Goal: Information Seeking & Learning: Learn about a topic

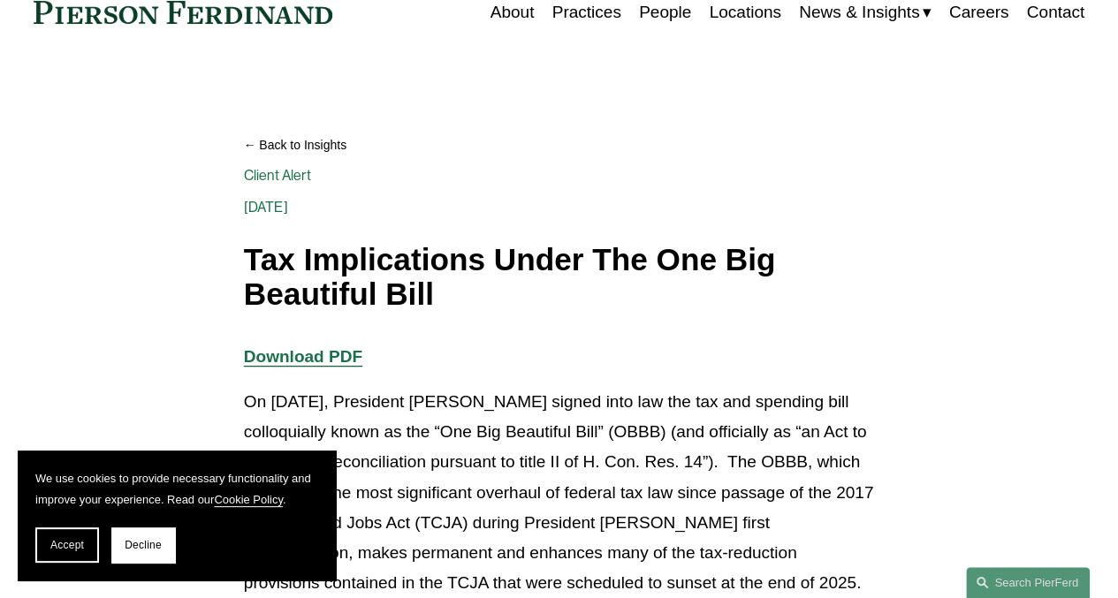
scroll to position [88, 0]
click at [146, 550] on span "Decline" at bounding box center [143, 545] width 37 height 12
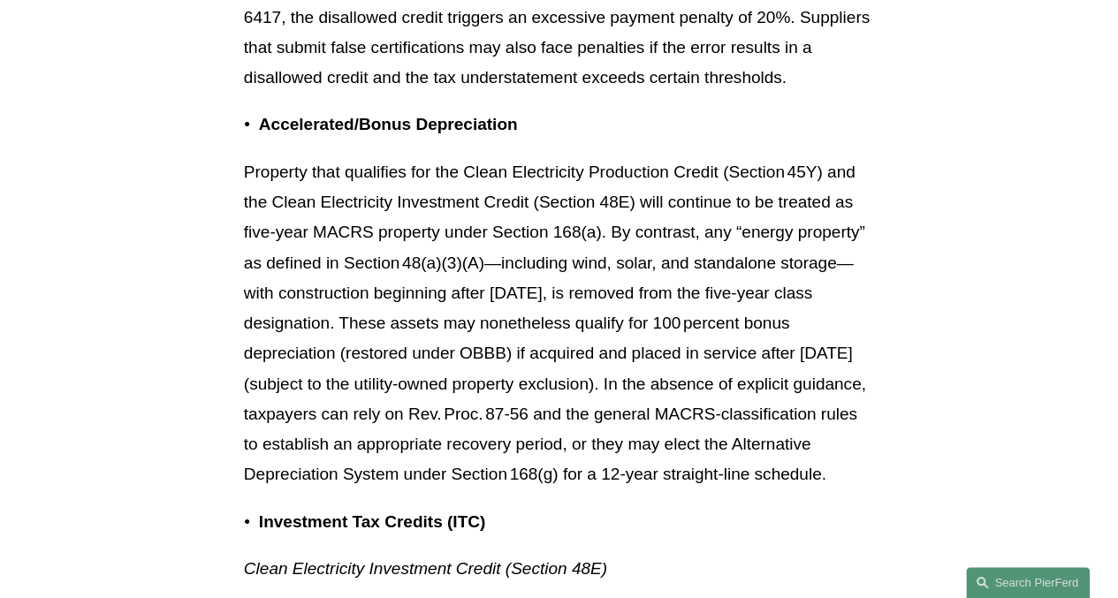
scroll to position [18513, 0]
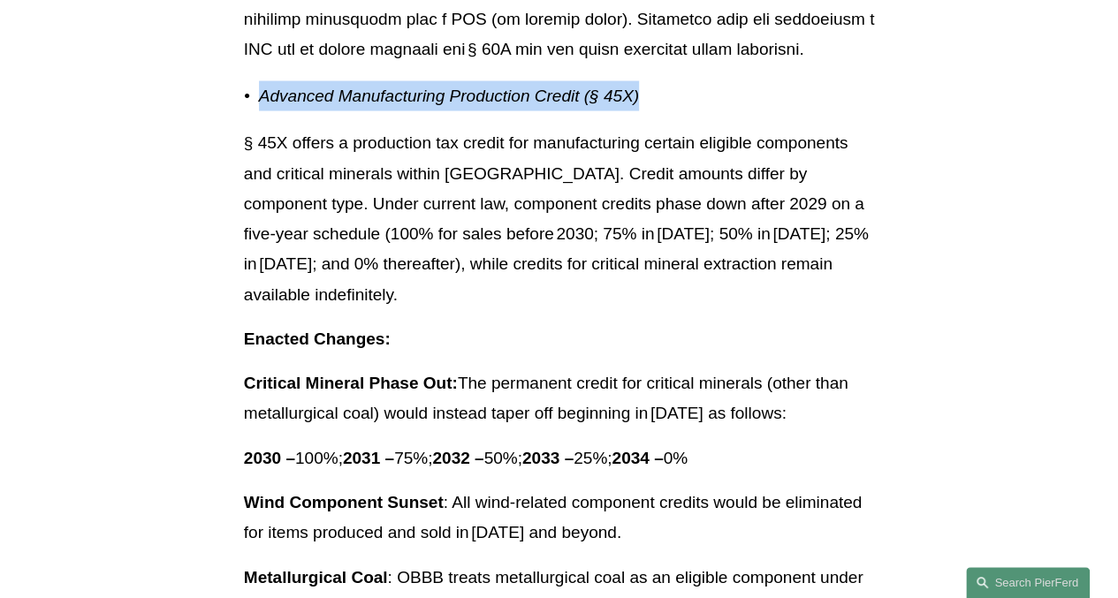
drag, startPoint x: 260, startPoint y: 223, endPoint x: 680, endPoint y: 229, distance: 420.6
click at [680, 111] on p "Advanced Manufacturing Production Credit (§ 45X)" at bounding box center [566, 96] width 615 height 30
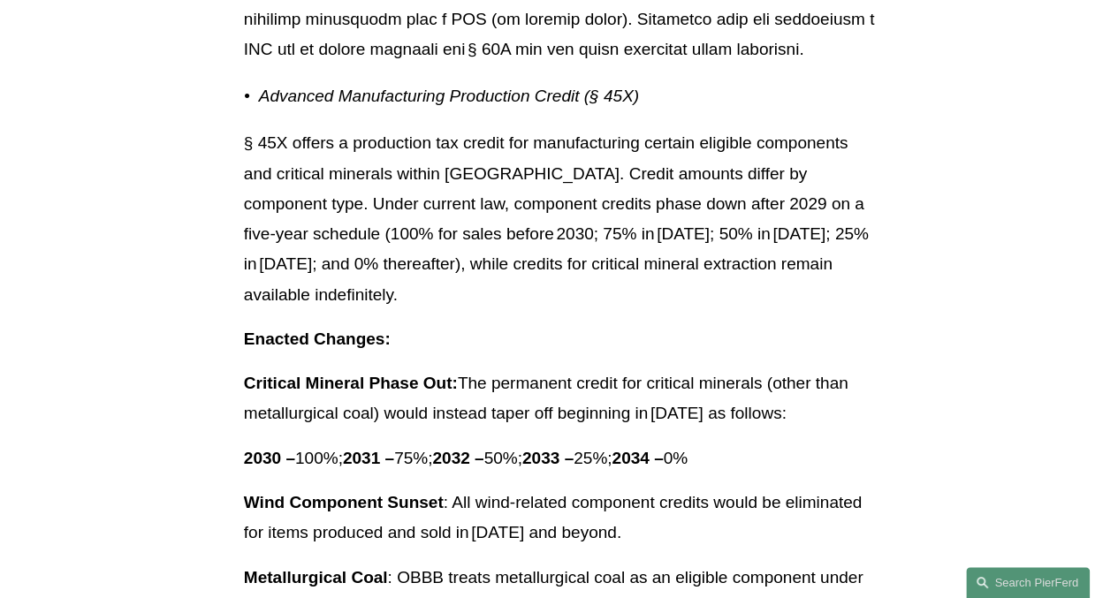
drag, startPoint x: 680, startPoint y: 229, endPoint x: 550, endPoint y: 261, distance: 134.6
click at [554, 261] on p "§ 45X offers a production tax credit for manufacturing certain eligible compone…" at bounding box center [559, 219] width 630 height 182
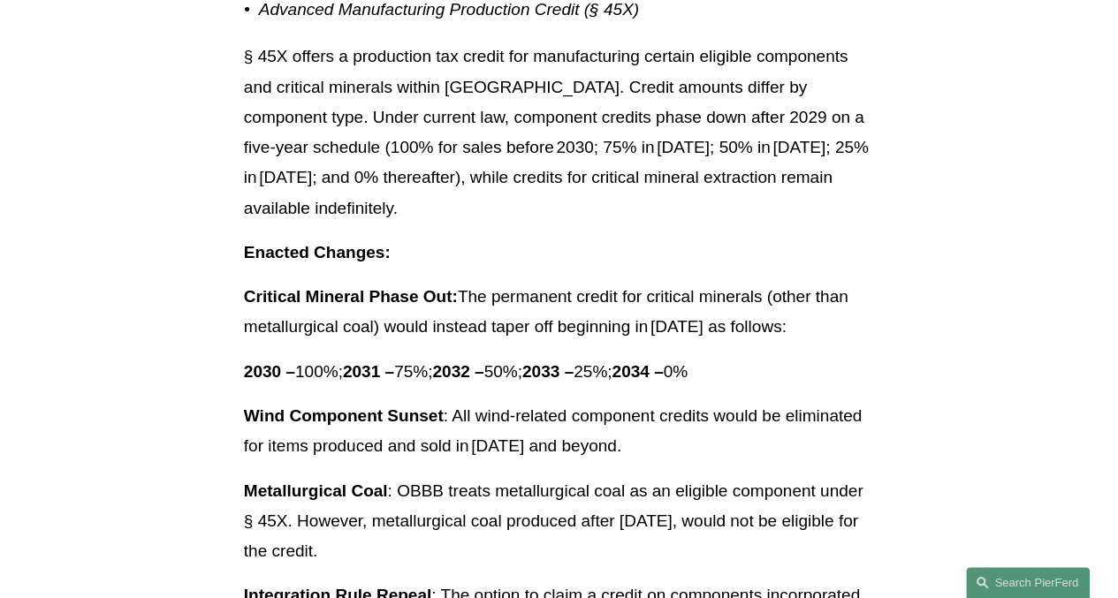
scroll to position [18599, 0]
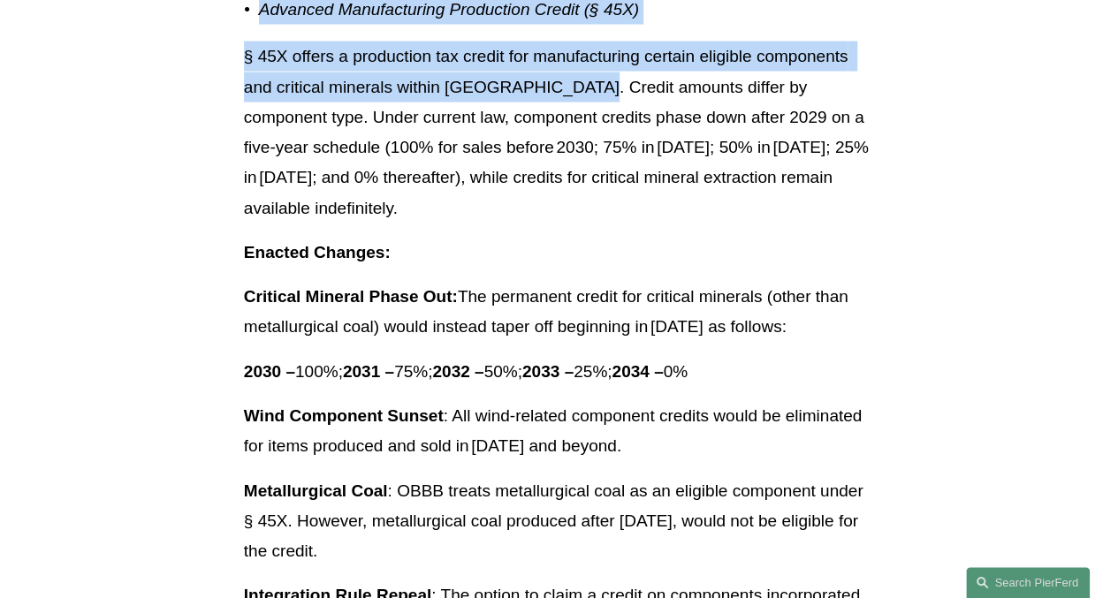
drag, startPoint x: 576, startPoint y: 211, endPoint x: 185, endPoint y: 136, distance: 398.6
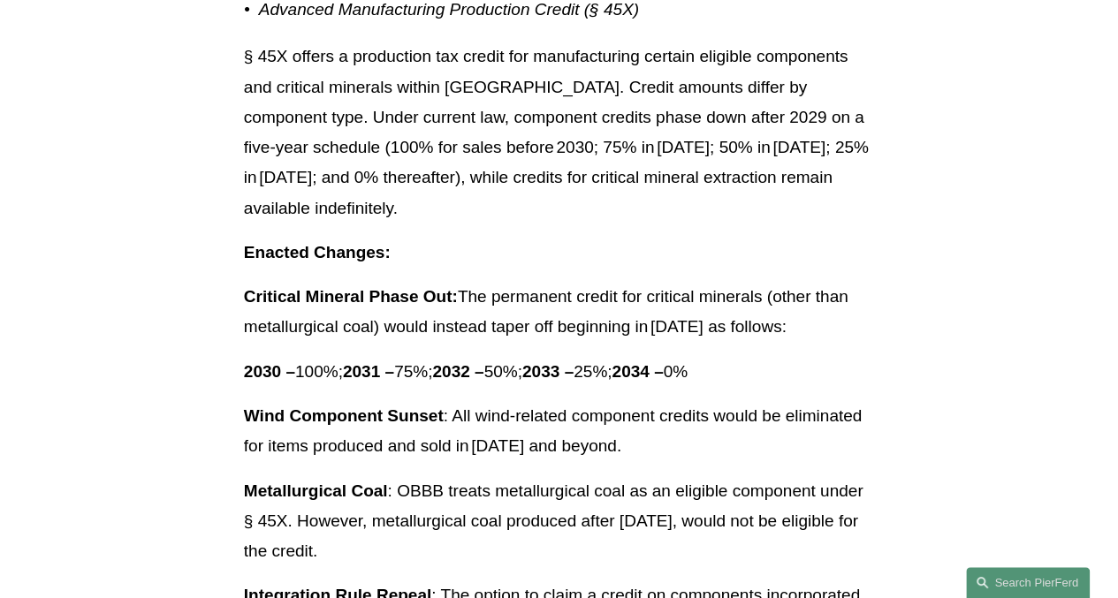
click at [604, 211] on p "§ 45X offers a production tax credit for manufacturing certain eligible compone…" at bounding box center [559, 133] width 630 height 182
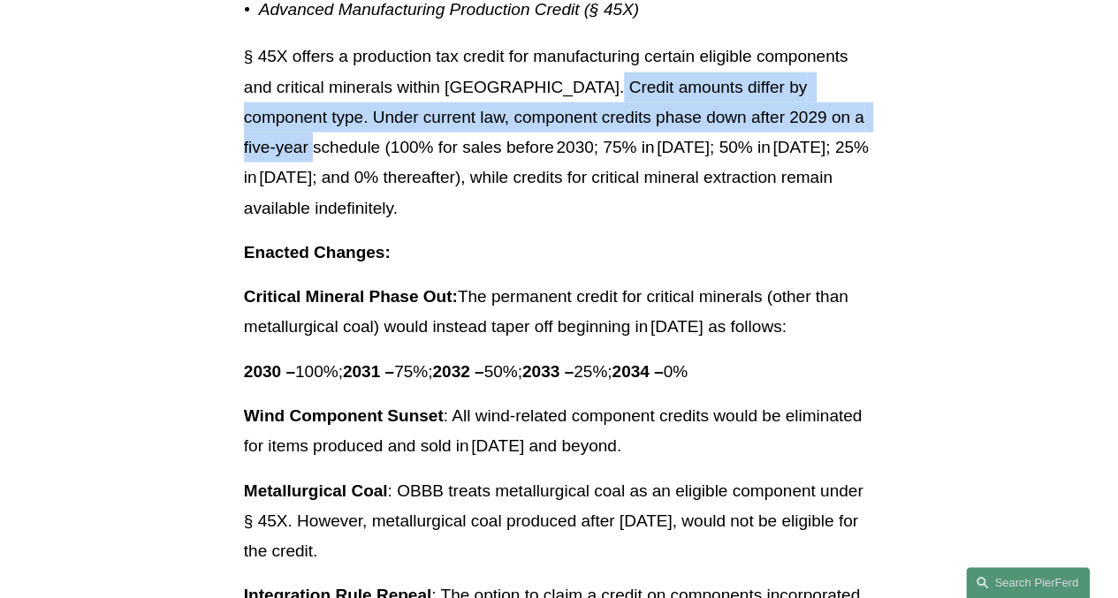
drag, startPoint x: 577, startPoint y: 212, endPoint x: 942, endPoint y: 230, distance: 365.3
click at [752, 224] on p "§ 45X offers a production tax credit for manufacturing certain eligible compone…" at bounding box center [559, 133] width 630 height 182
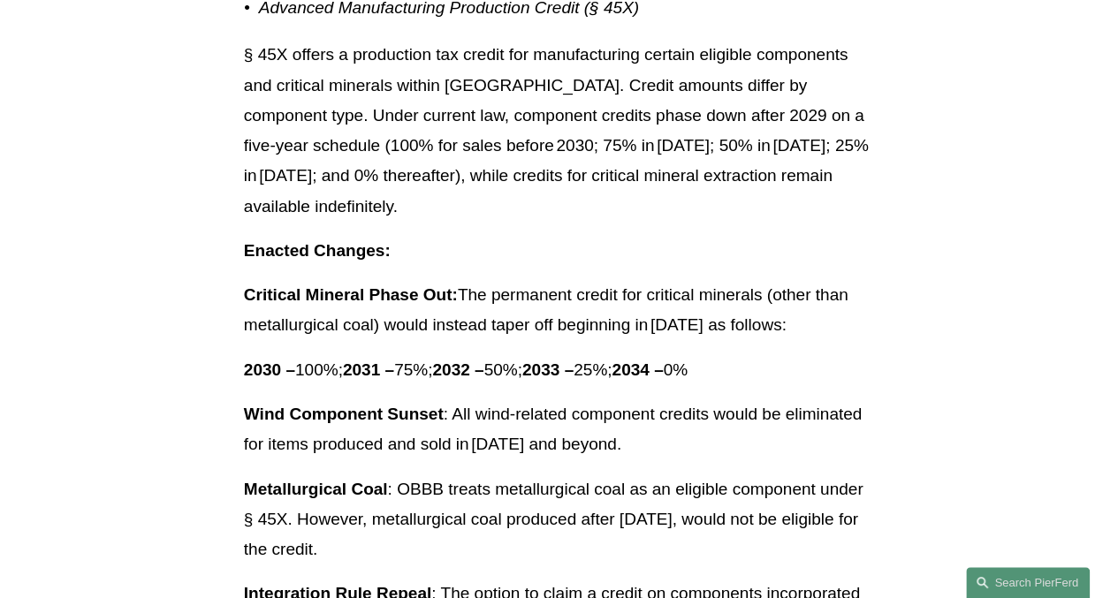
scroll to position [18600, 0]
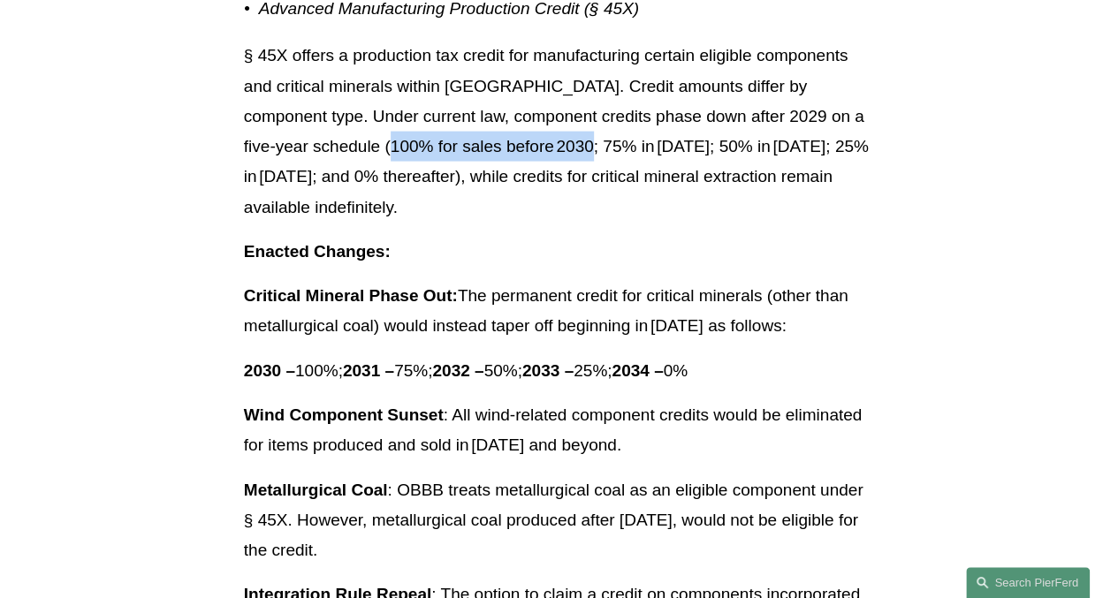
drag, startPoint x: 323, startPoint y: 273, endPoint x: 522, endPoint y: 280, distance: 198.9
click at [522, 223] on p "§ 45X offers a production tax credit for manufacturing certain eligible compone…" at bounding box center [559, 132] width 630 height 182
drag, startPoint x: 522, startPoint y: 280, endPoint x: 421, endPoint y: 292, distance: 102.3
click at [421, 223] on p "§ 45X offers a production tax credit for manufacturing certain eligible compone…" at bounding box center [559, 132] width 630 height 182
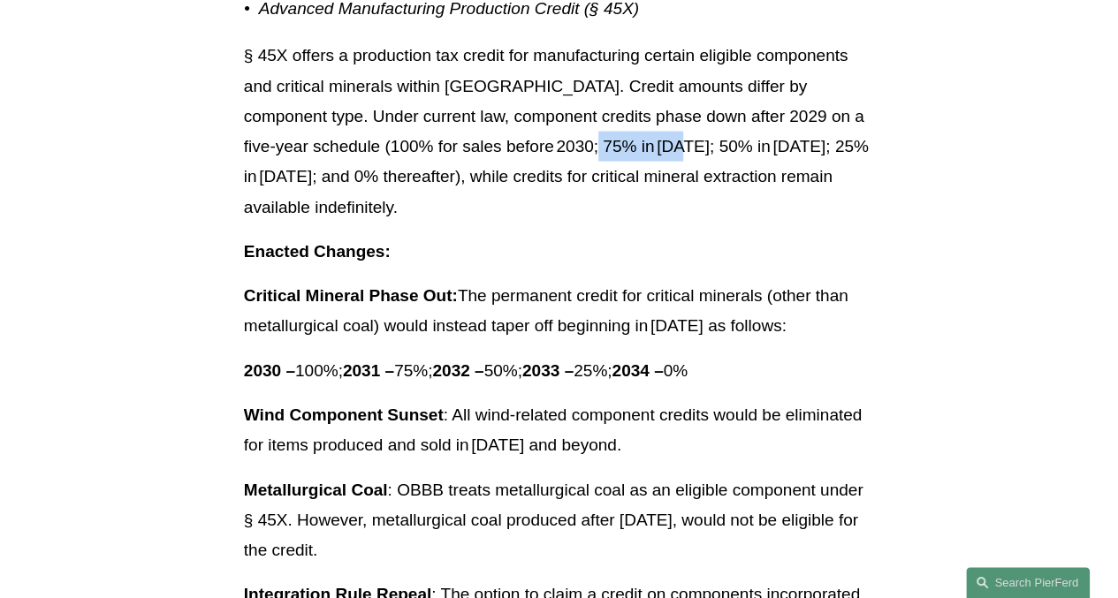
drag, startPoint x: 532, startPoint y: 274, endPoint x: 623, endPoint y: 278, distance: 91.1
click at [623, 223] on p "§ 45X offers a production tax credit for manufacturing certain eligible compone…" at bounding box center [559, 132] width 630 height 182
click at [444, 223] on p "§ 45X offers a production tax credit for manufacturing certain eligible compone…" at bounding box center [559, 132] width 630 height 182
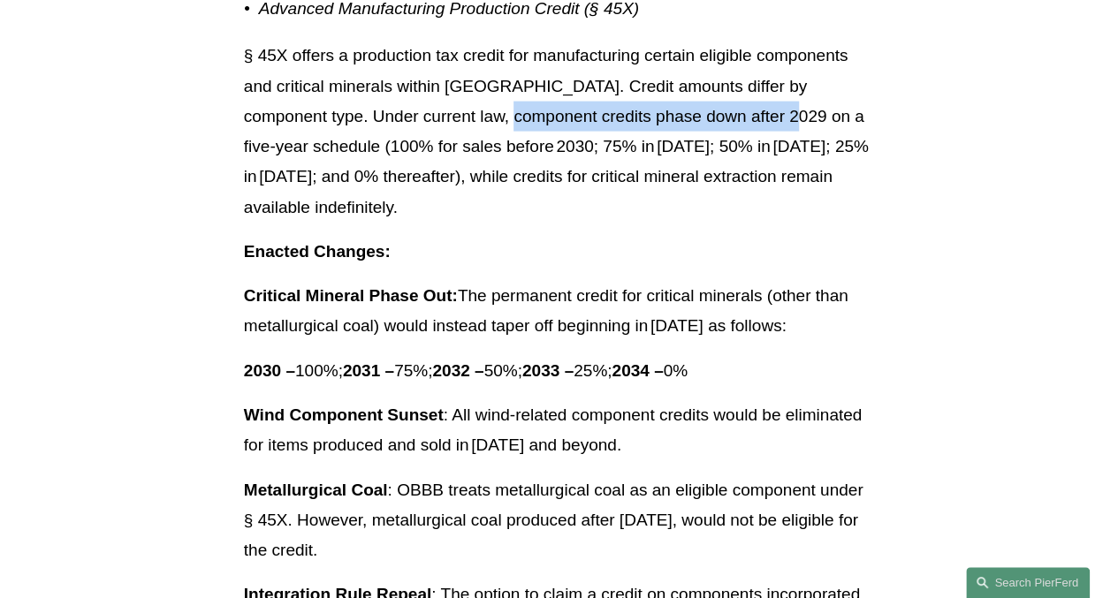
drag, startPoint x: 429, startPoint y: 244, endPoint x: 712, endPoint y: 252, distance: 282.9
click at [712, 223] on p "§ 45X offers a production tax credit for manufacturing certain eligible compone…" at bounding box center [559, 132] width 630 height 182
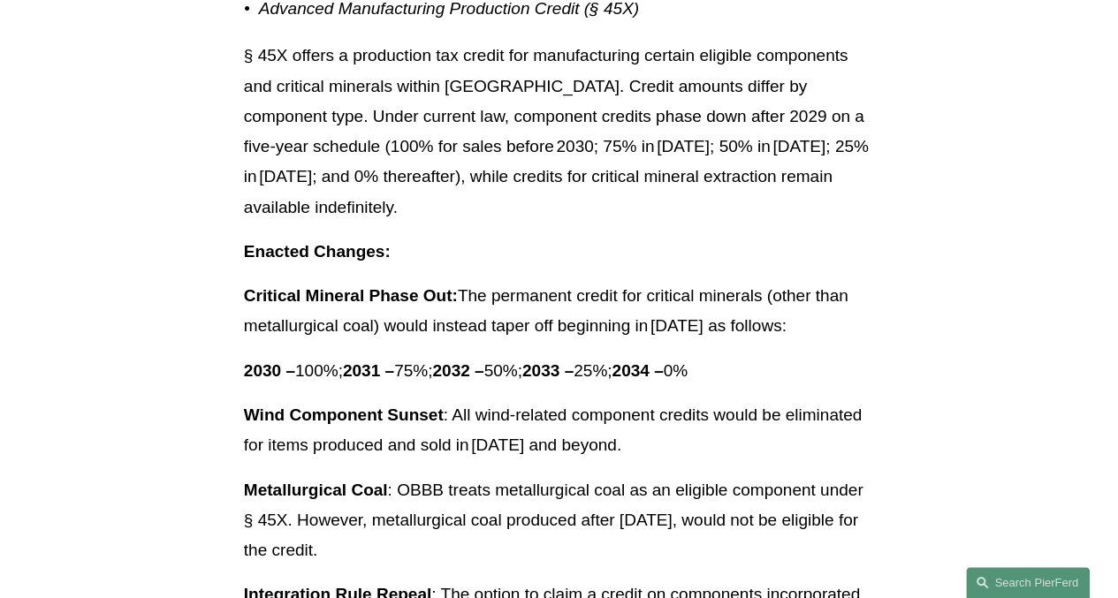
drag, startPoint x: 712, startPoint y: 252, endPoint x: 649, endPoint y: 280, distance: 68.8
click at [649, 223] on p "§ 45X offers a production tax credit for manufacturing certain eligible compone…" at bounding box center [559, 132] width 630 height 182
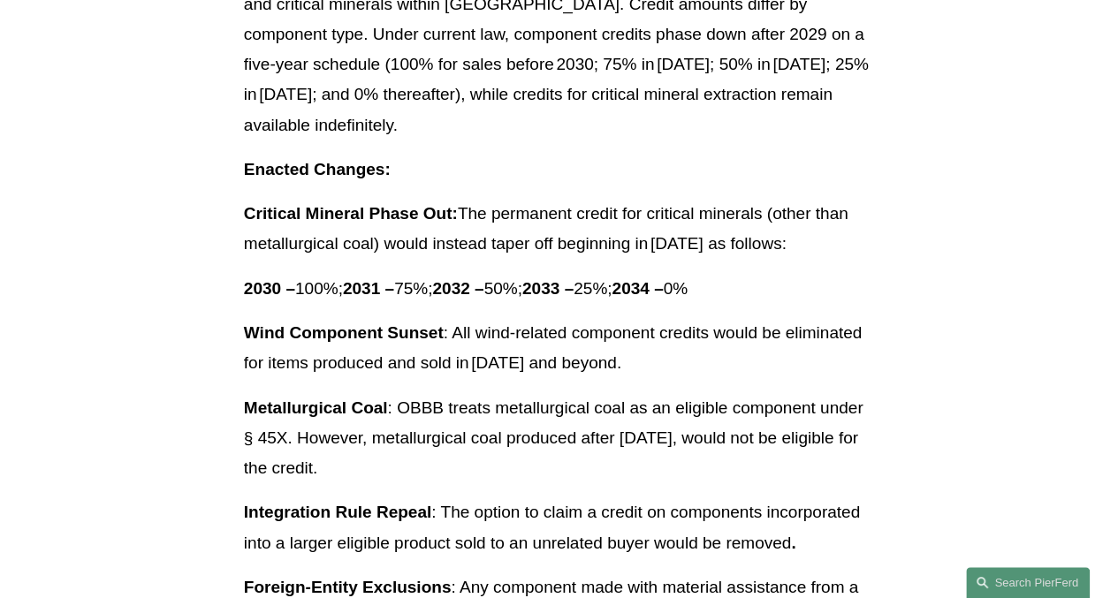
scroll to position [18683, 0]
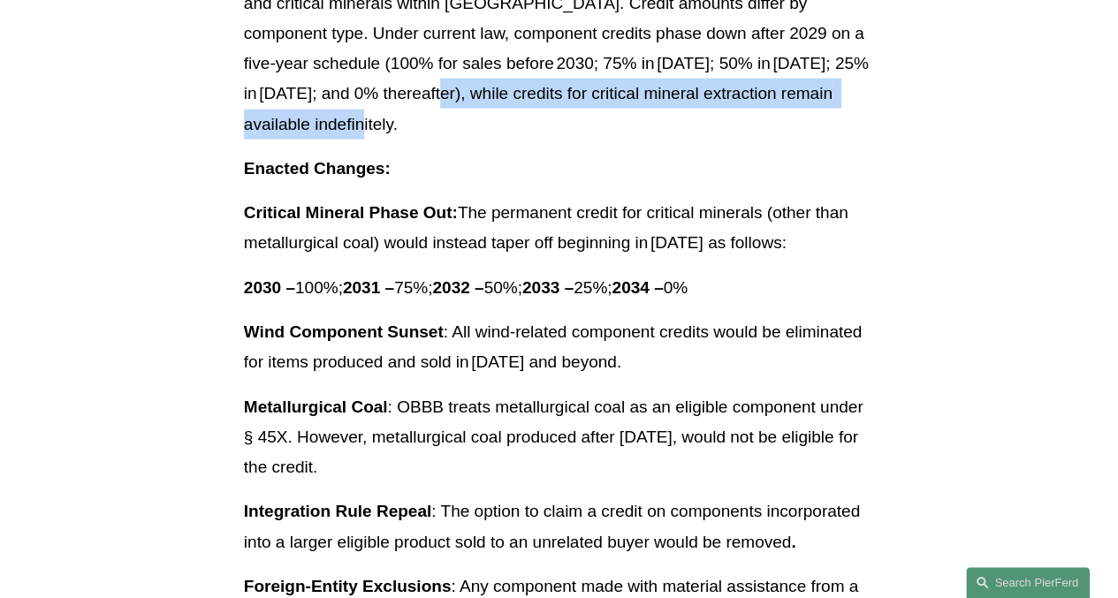
drag, startPoint x: 343, startPoint y: 248, endPoint x: 369, endPoint y: 228, distance: 33.4
click at [369, 140] on p "§ 45X offers a production tax credit for manufacturing certain eligible compone…" at bounding box center [559, 49] width 630 height 182
drag, startPoint x: 369, startPoint y: 228, endPoint x: 332, endPoint y: 252, distance: 44.1
click at [332, 140] on p "§ 45X offers a production tax credit for manufacturing certain eligible compone…" at bounding box center [559, 49] width 630 height 182
click at [336, 140] on p "§ 45X offers a production tax credit for manufacturing certain eligible compone…" at bounding box center [559, 49] width 630 height 182
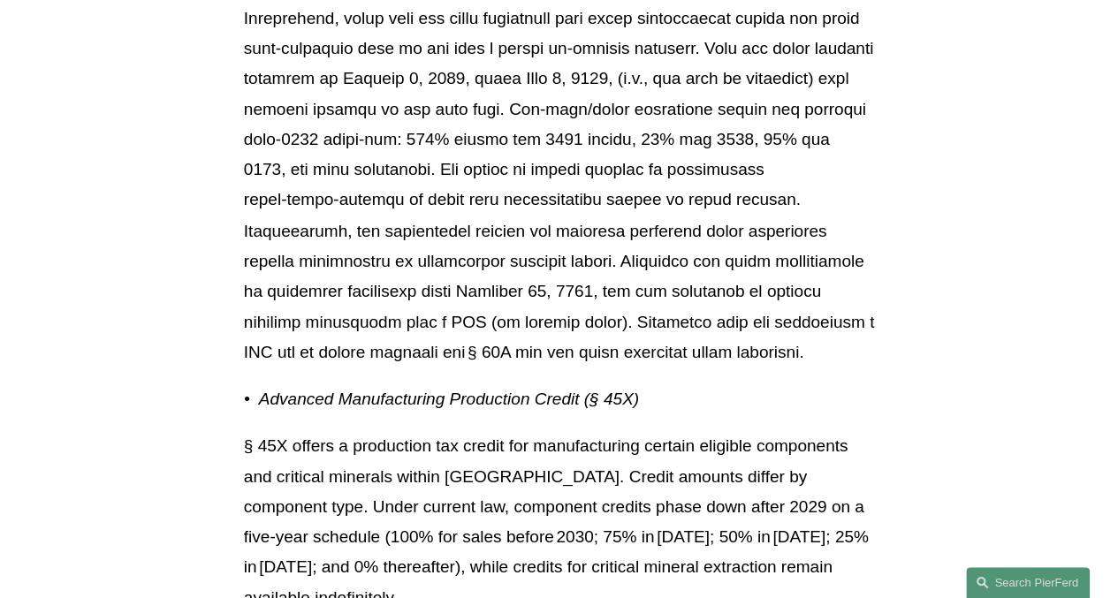
scroll to position [18211, 0]
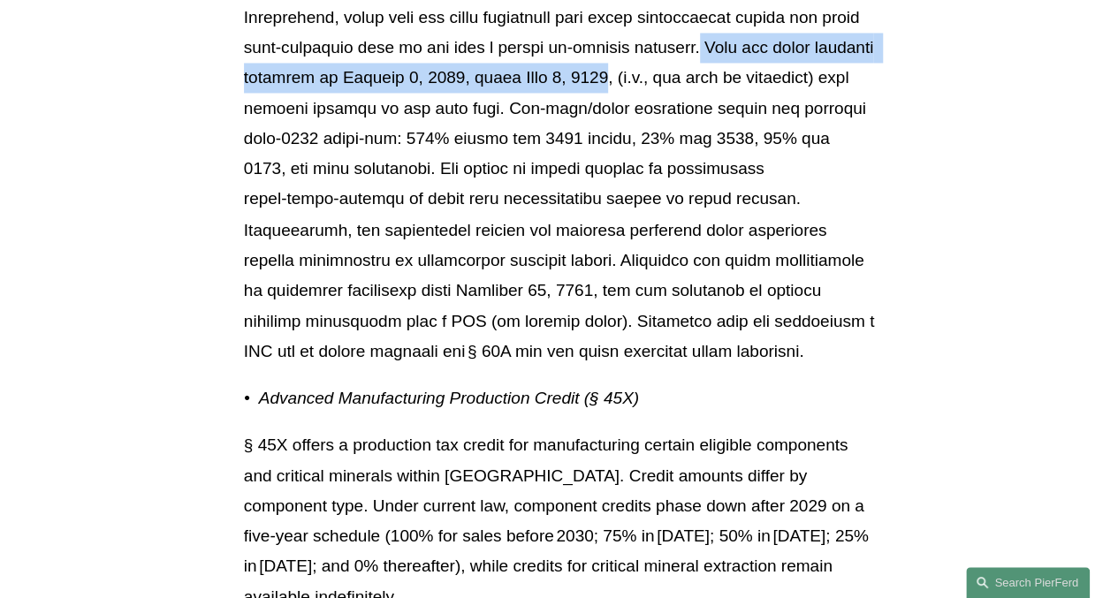
drag, startPoint x: 702, startPoint y: 175, endPoint x: 643, endPoint y: 201, distance: 63.7
click at [643, 201] on p at bounding box center [559, 154] width 630 height 424
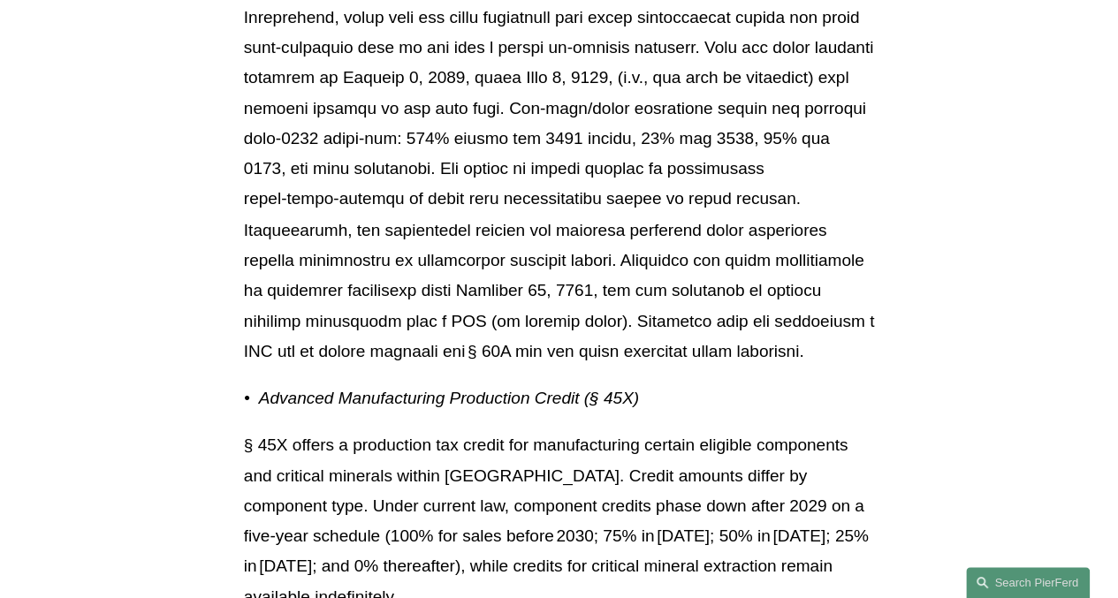
drag, startPoint x: 643, startPoint y: 201, endPoint x: 556, endPoint y: 247, distance: 99.2
click at [556, 247] on p at bounding box center [559, 154] width 630 height 424
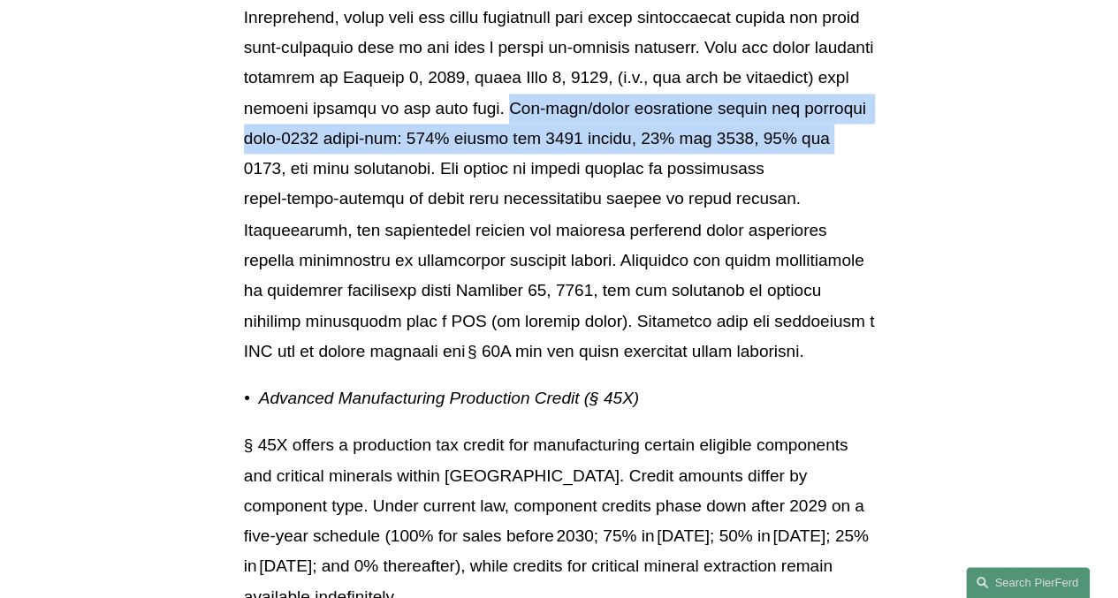
drag, startPoint x: 550, startPoint y: 233, endPoint x: 788, endPoint y: 255, distance: 239.6
click at [788, 255] on p at bounding box center [559, 154] width 630 height 424
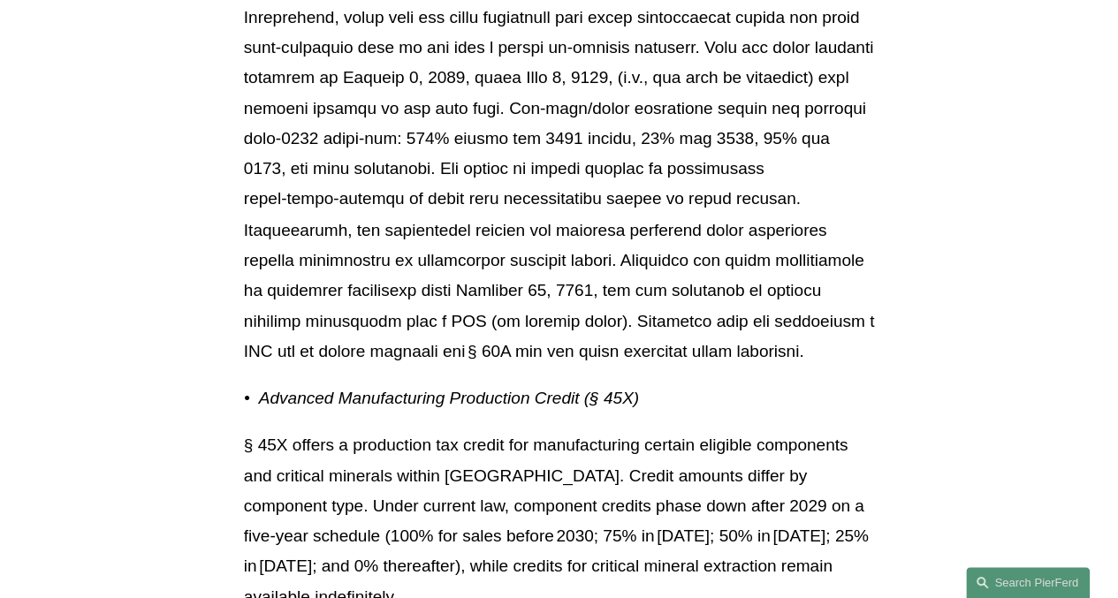
drag, startPoint x: 788, startPoint y: 255, endPoint x: 709, endPoint y: 317, distance: 100.7
click at [709, 317] on p at bounding box center [559, 154] width 630 height 424
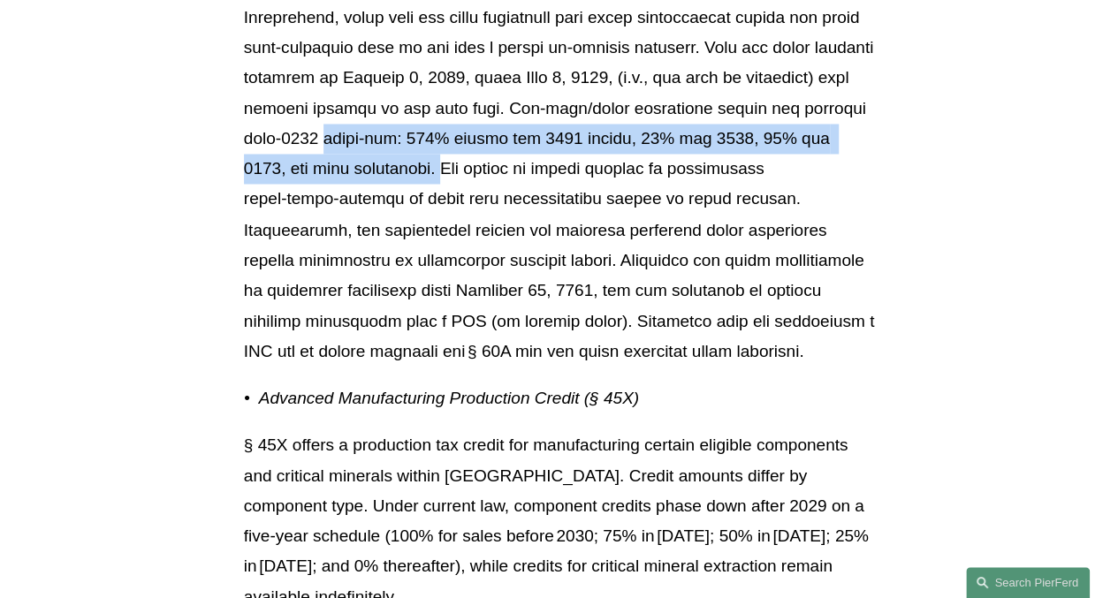
drag, startPoint x: 360, startPoint y: 294, endPoint x: 322, endPoint y: 274, distance: 43.9
click at [322, 274] on p at bounding box center [559, 154] width 630 height 424
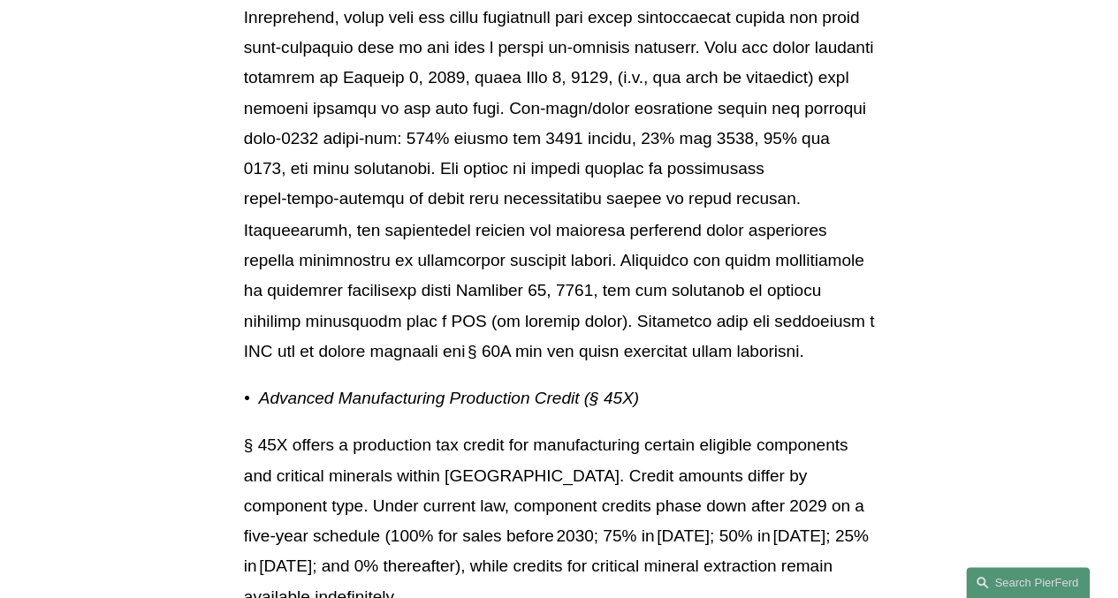
drag, startPoint x: 322, startPoint y: 274, endPoint x: 352, endPoint y: 325, distance: 59.4
click at [352, 325] on p at bounding box center [559, 154] width 630 height 424
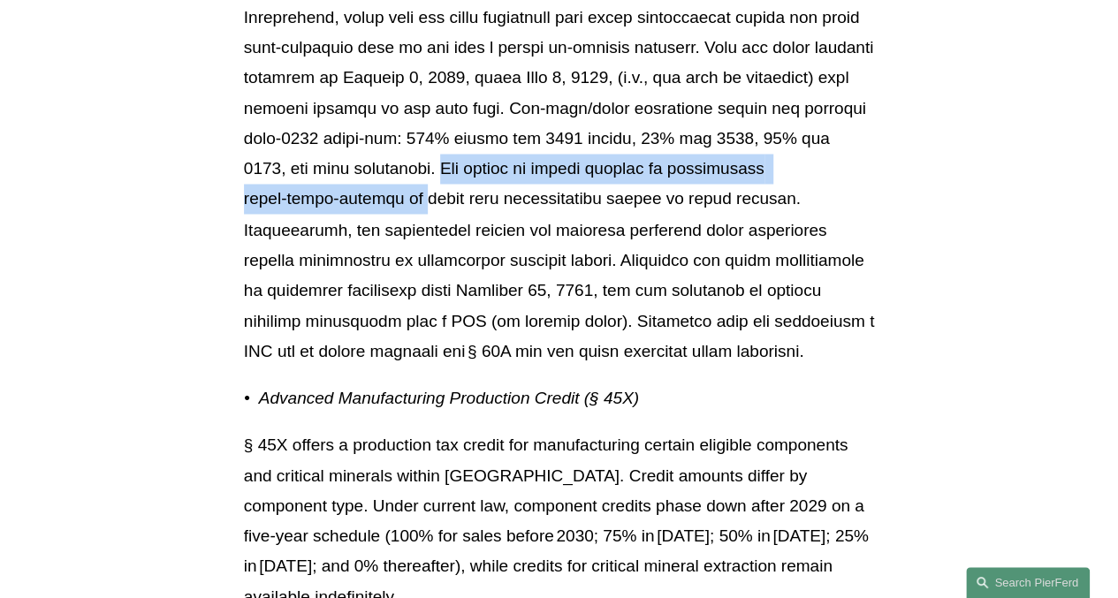
drag, startPoint x: 361, startPoint y: 293, endPoint x: 1030, endPoint y: 287, distance: 668.9
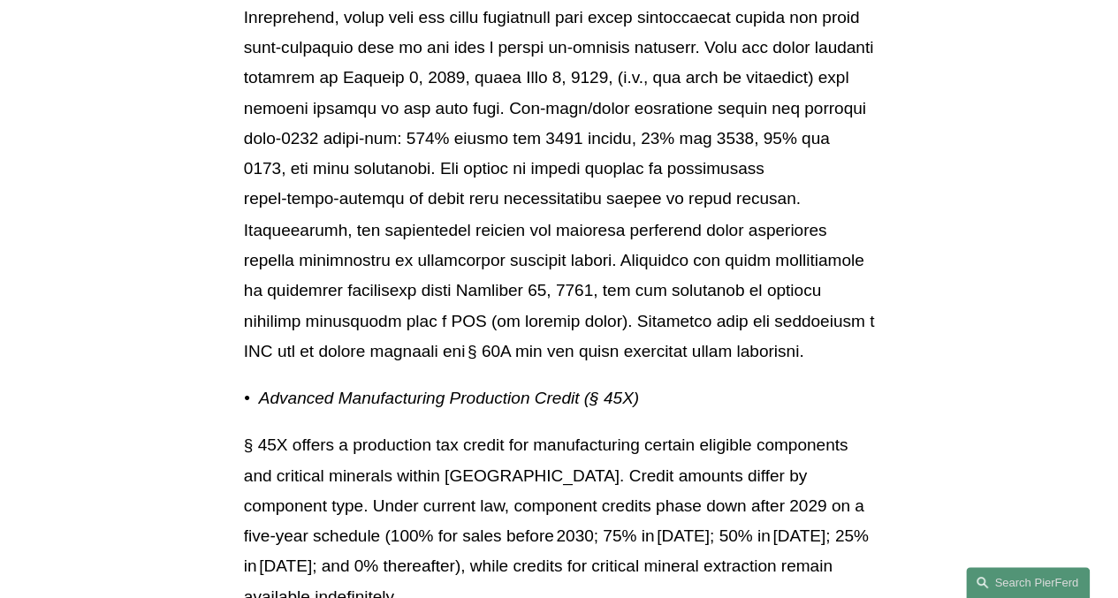
click at [486, 366] on p at bounding box center [559, 154] width 630 height 424
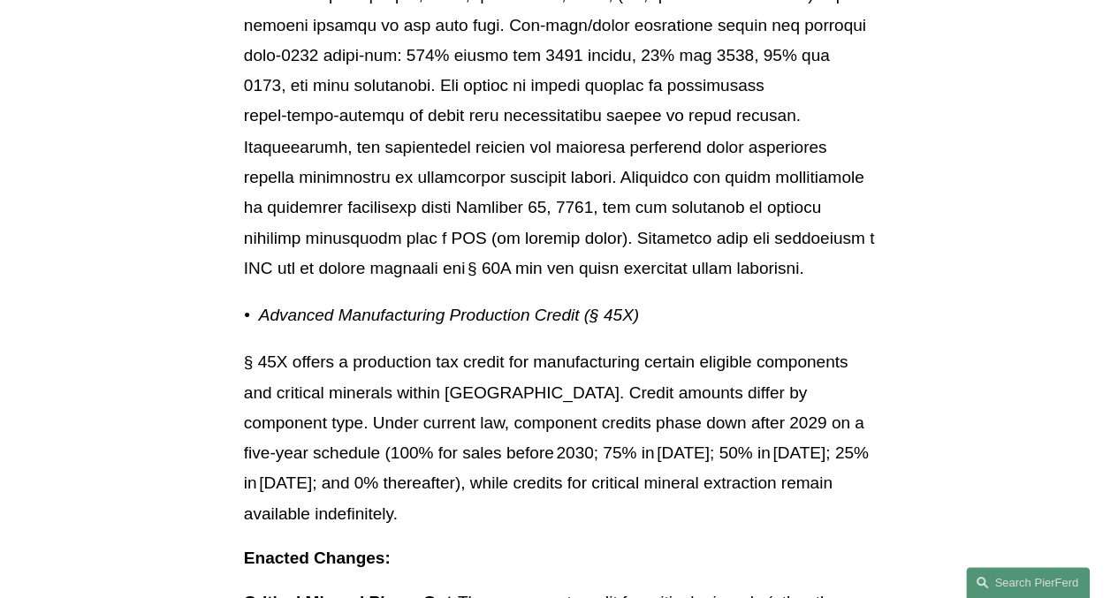
scroll to position [18295, 0]
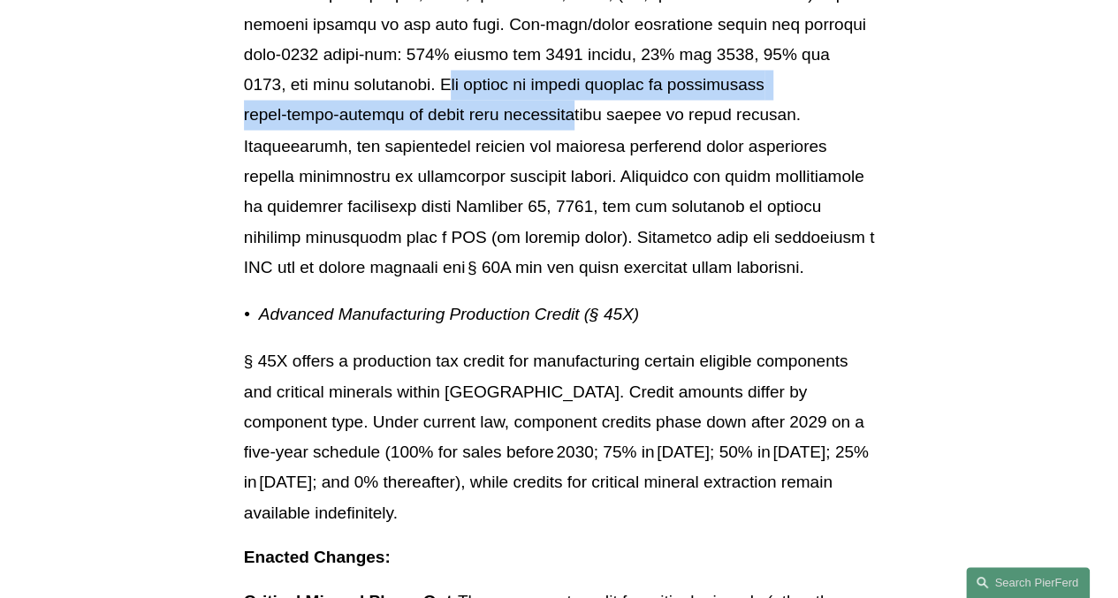
drag, startPoint x: 379, startPoint y: 218, endPoint x: 385, endPoint y: 236, distance: 18.7
click at [385, 236] on p at bounding box center [559, 70] width 630 height 424
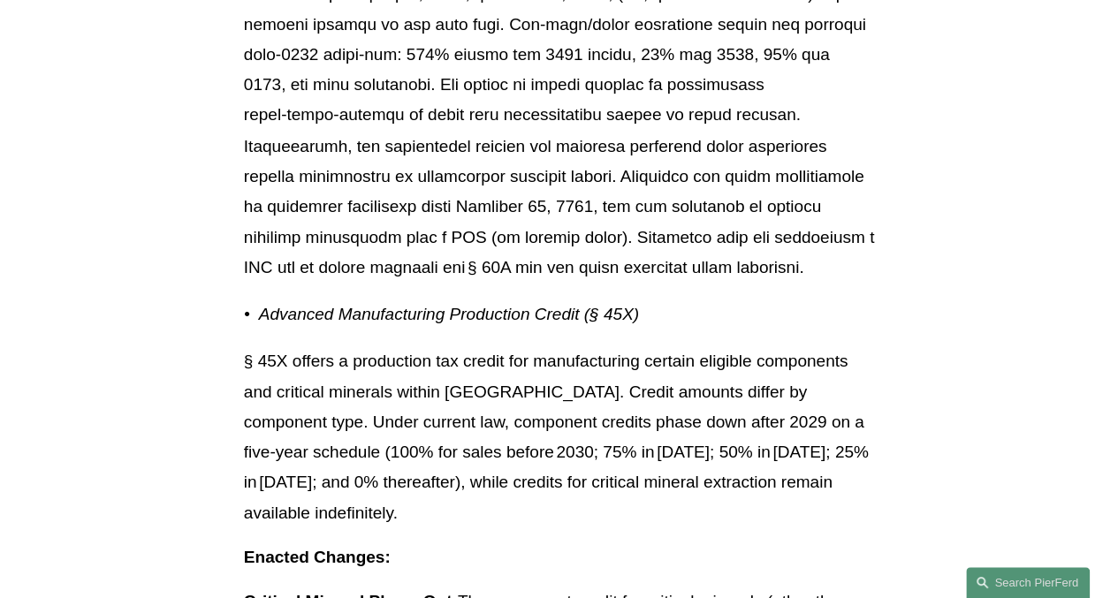
drag, startPoint x: 385, startPoint y: 236, endPoint x: 360, endPoint y: 280, distance: 51.1
click at [360, 280] on p at bounding box center [559, 70] width 630 height 424
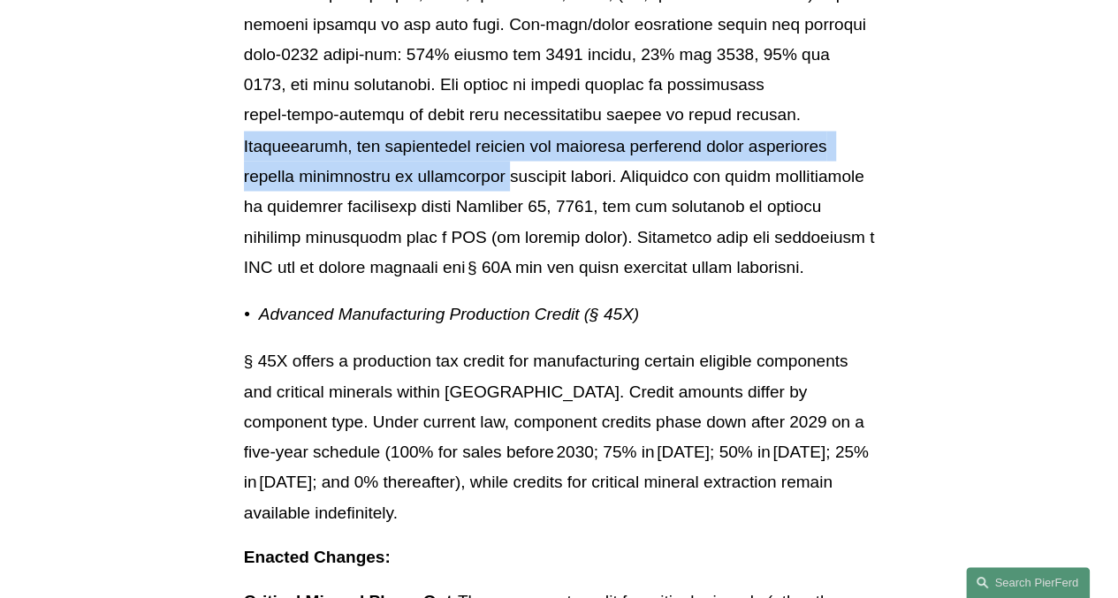
drag, startPoint x: 591, startPoint y: 241, endPoint x: 888, endPoint y: 280, distance: 299.4
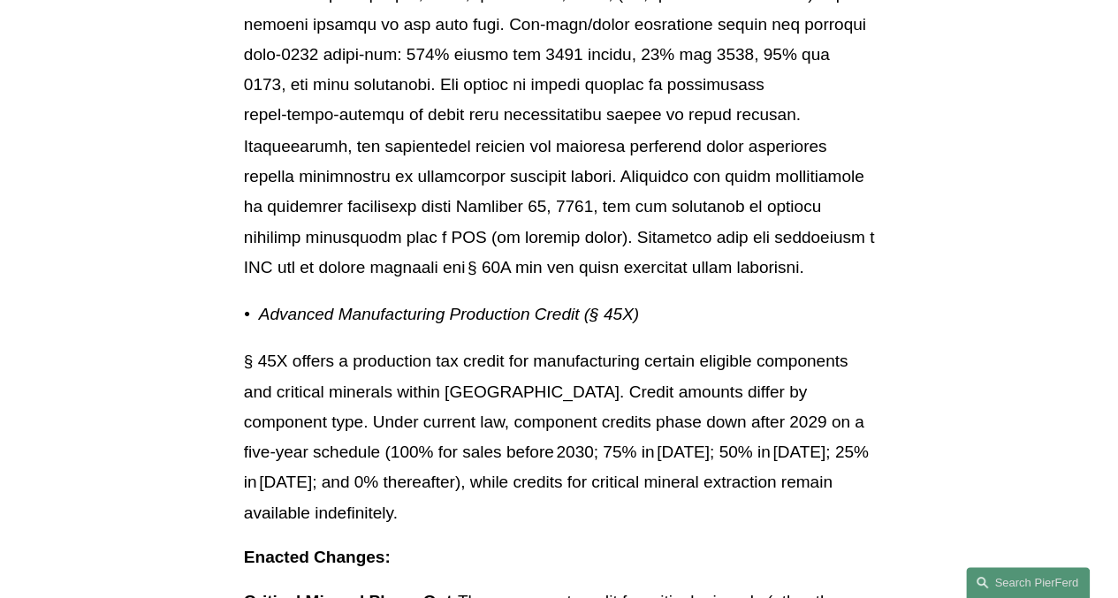
click at [370, 282] on p at bounding box center [559, 70] width 630 height 424
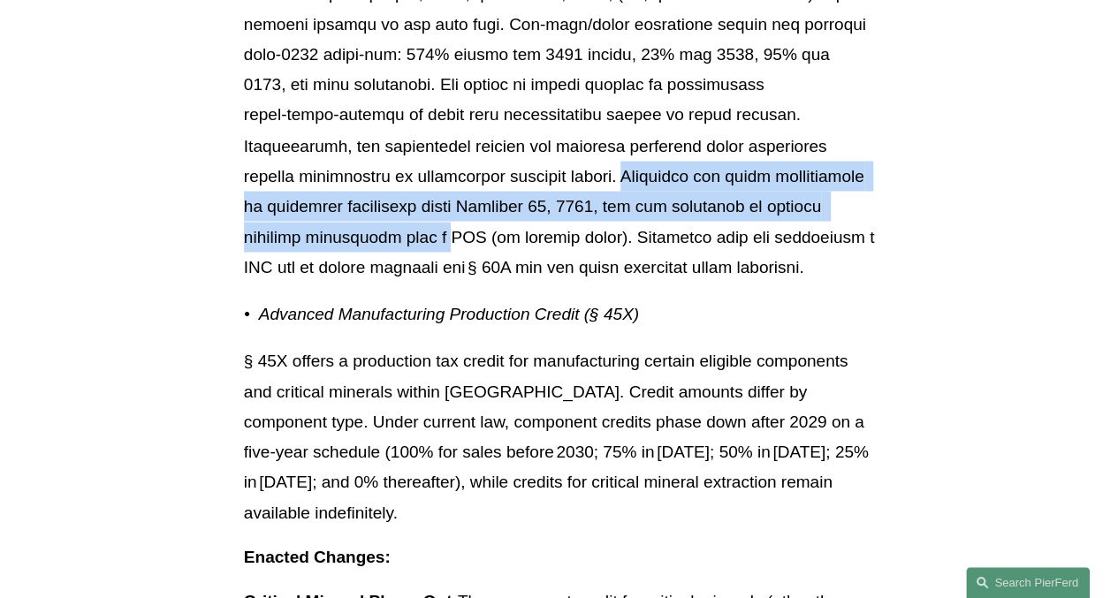
drag, startPoint x: 356, startPoint y: 300, endPoint x: 809, endPoint y: 323, distance: 453.8
click at [809, 282] on p at bounding box center [559, 70] width 630 height 424
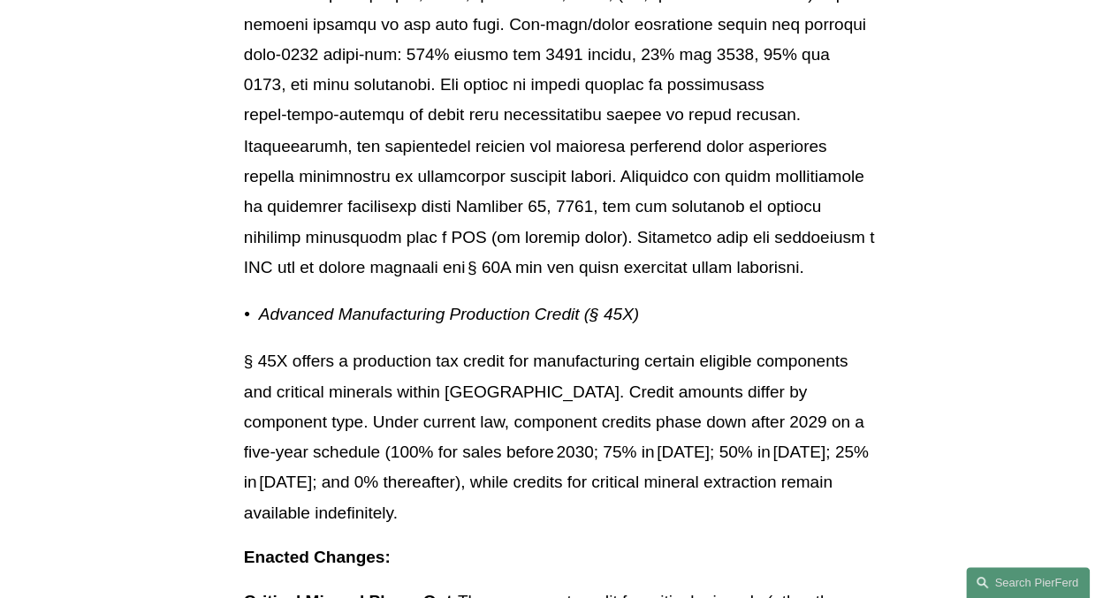
drag, startPoint x: 809, startPoint y: 323, endPoint x: 647, endPoint y: 362, distance: 167.4
click at [647, 282] on p at bounding box center [559, 70] width 630 height 424
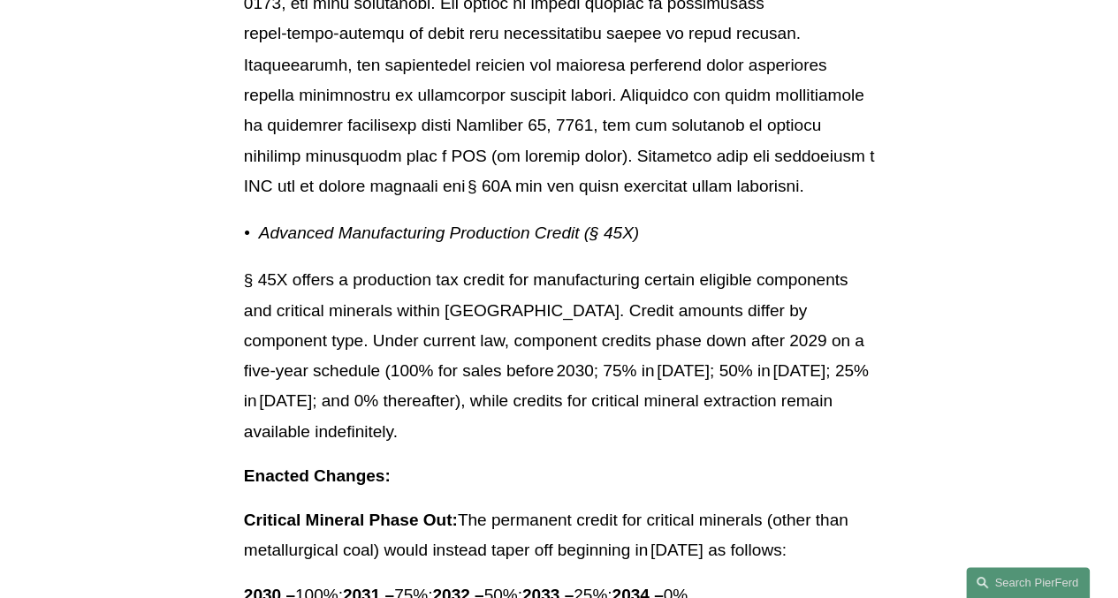
scroll to position [18378, 0]
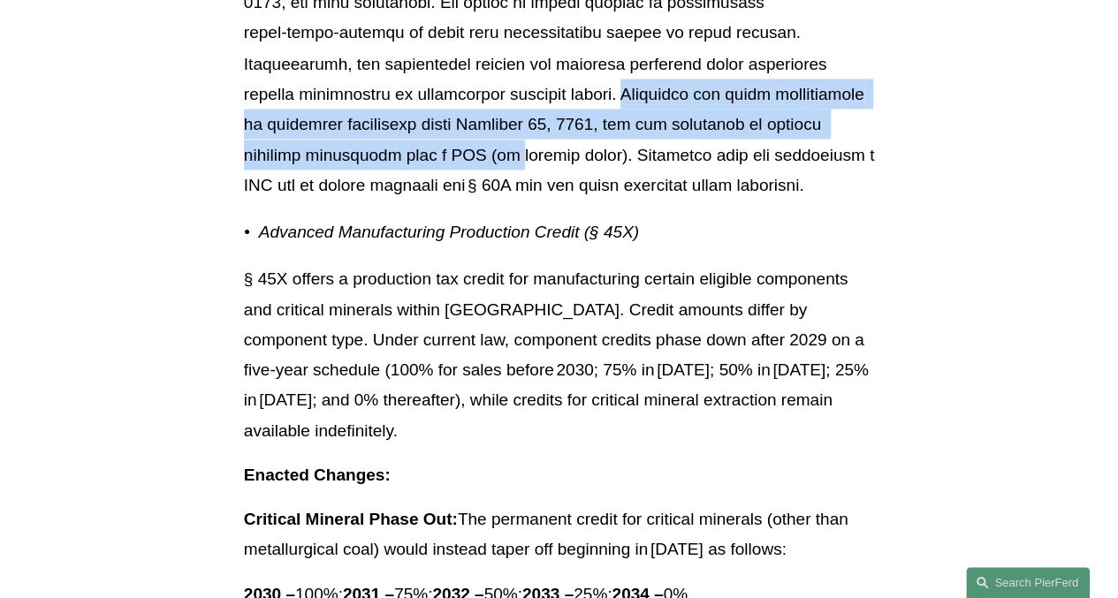
drag, startPoint x: 357, startPoint y: 220, endPoint x: 882, endPoint y: 253, distance: 525.9
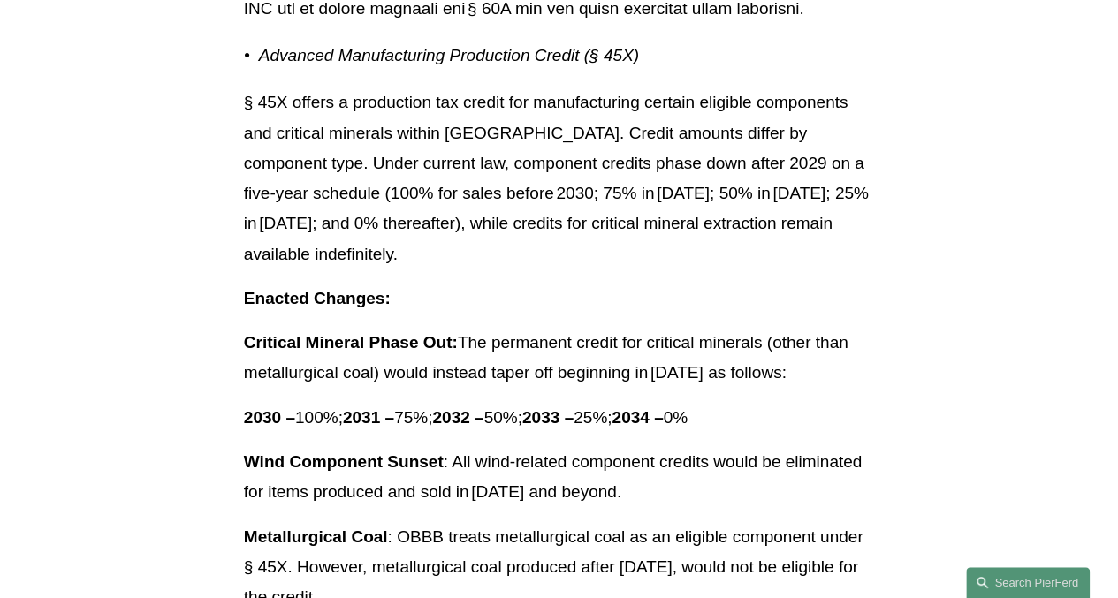
scroll to position [18554, 0]
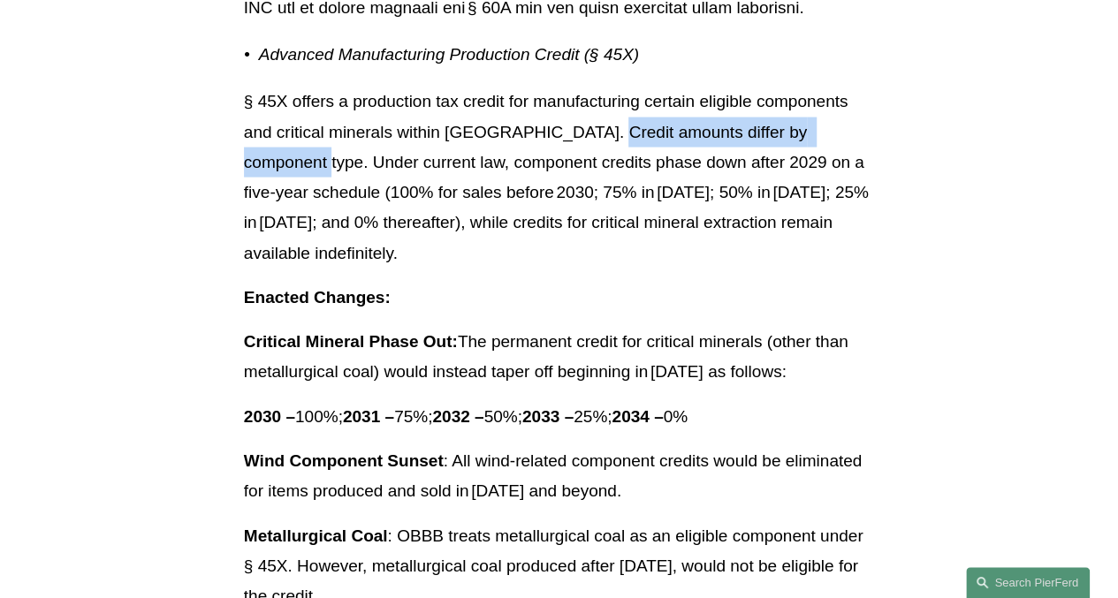
drag, startPoint x: 583, startPoint y: 260, endPoint x: 865, endPoint y: 268, distance: 282.0
click at [865, 268] on p "§ 45X offers a production tax credit for manufacturing certain eligible compone…" at bounding box center [559, 178] width 630 height 182
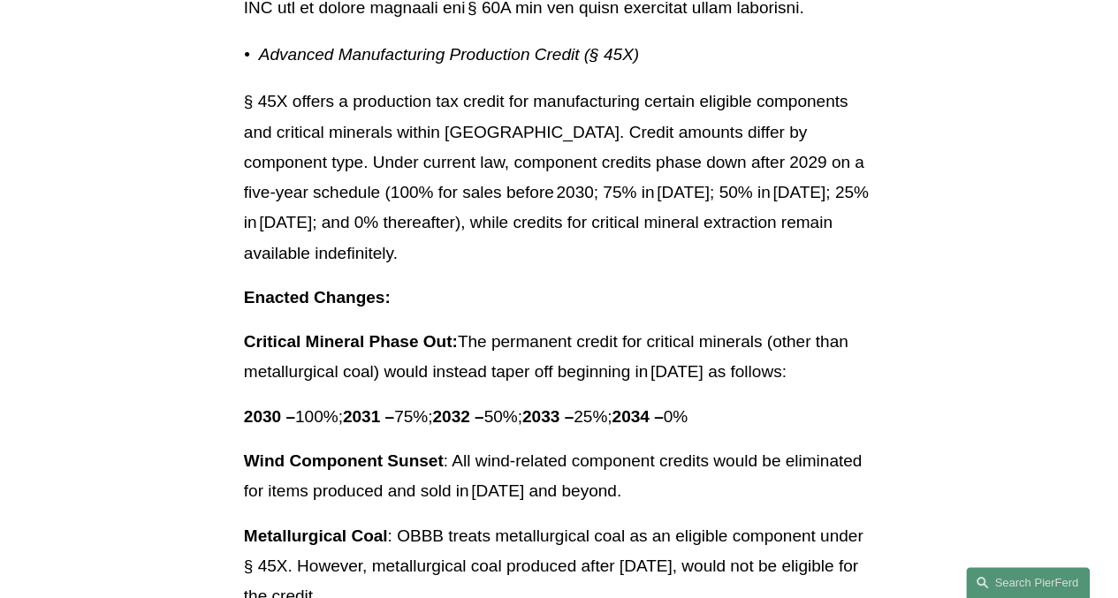
drag, startPoint x: 865, startPoint y: 268, endPoint x: 713, endPoint y: 277, distance: 152.2
click at [713, 269] on p "§ 45X offers a production tax credit for manufacturing certain eligible compone…" at bounding box center [559, 178] width 630 height 182
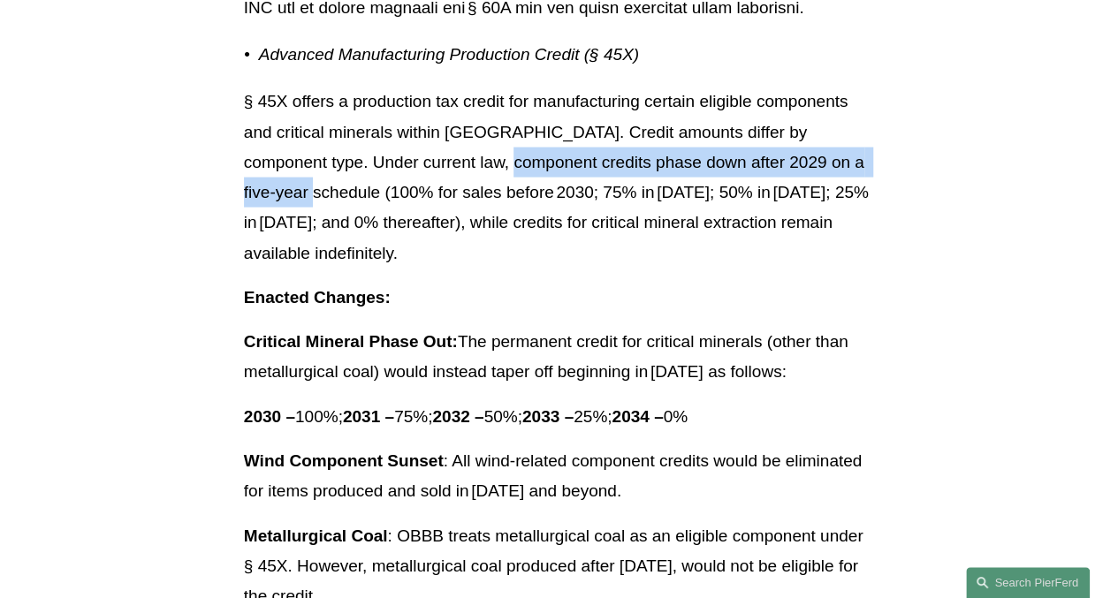
drag, startPoint x: 429, startPoint y: 287, endPoint x: 855, endPoint y: 291, distance: 426.8
click at [855, 269] on p "§ 45X offers a production tax credit for manufacturing certain eligible compone…" at bounding box center [559, 178] width 630 height 182
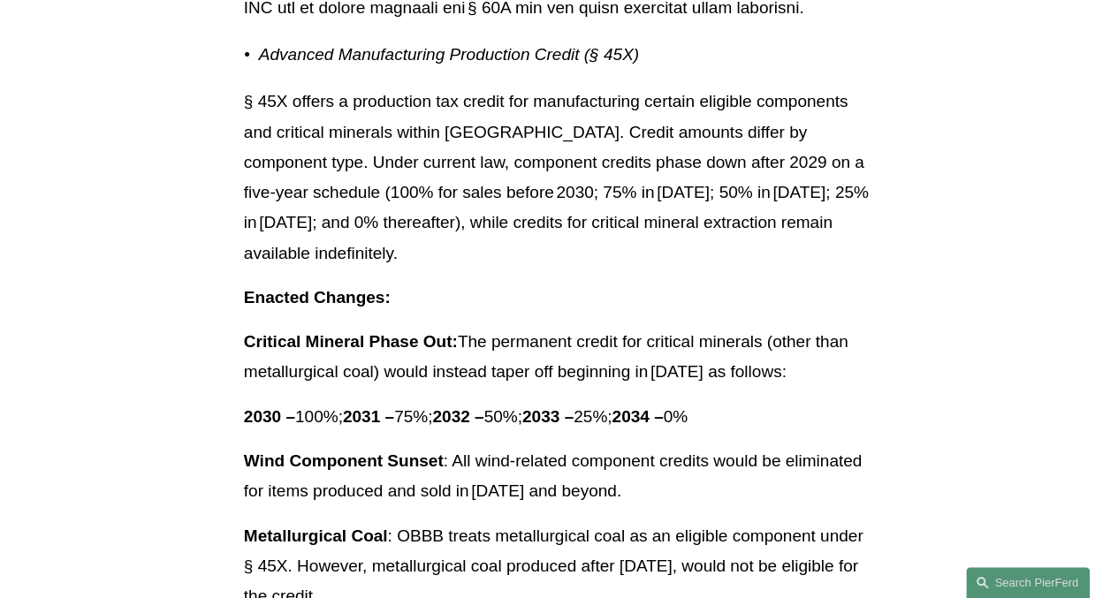
drag, startPoint x: 855, startPoint y: 291, endPoint x: 748, endPoint y: 319, distance: 111.4
click at [748, 269] on p "§ 45X offers a production tax credit for manufacturing certain eligible compone…" at bounding box center [559, 178] width 630 height 182
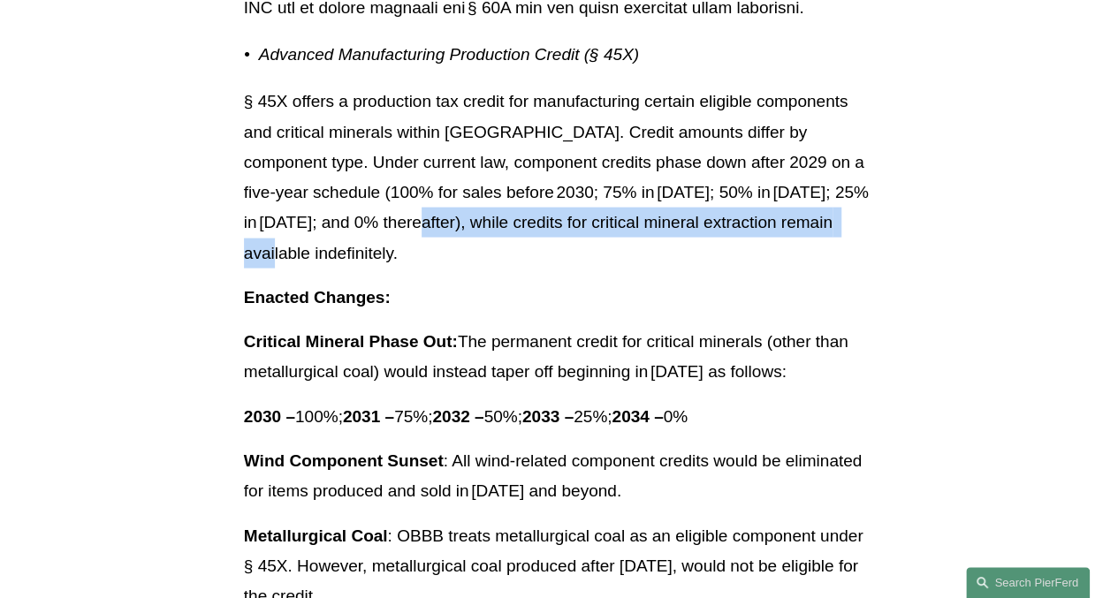
drag, startPoint x: 353, startPoint y: 351, endPoint x: 917, endPoint y: 363, distance: 564.7
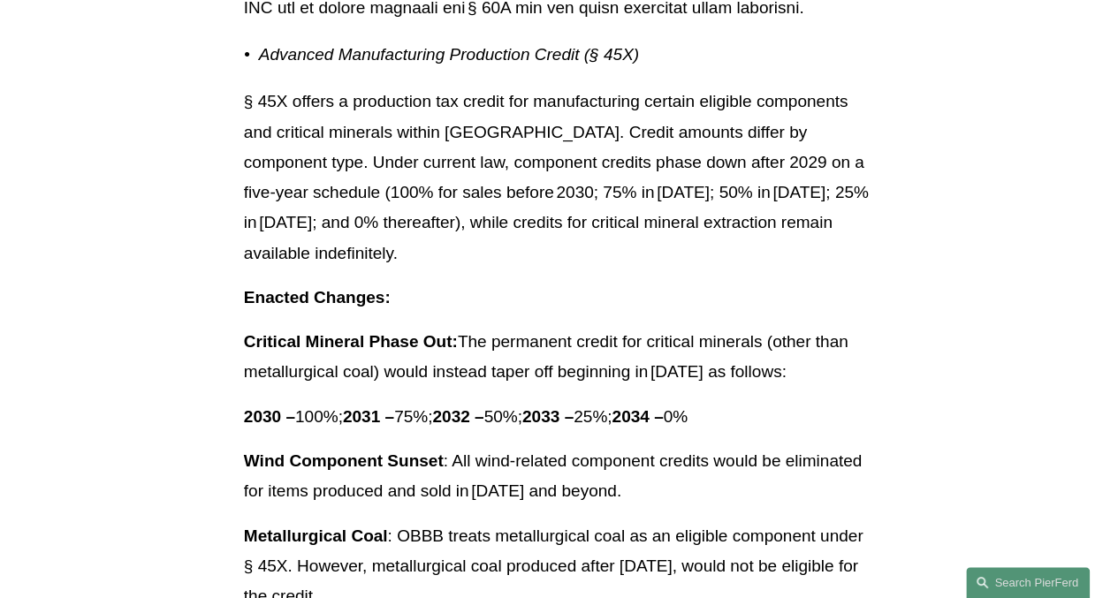
click at [514, 269] on p "§ 45X offers a production tax credit for manufacturing certain eligible compone…" at bounding box center [559, 178] width 630 height 182
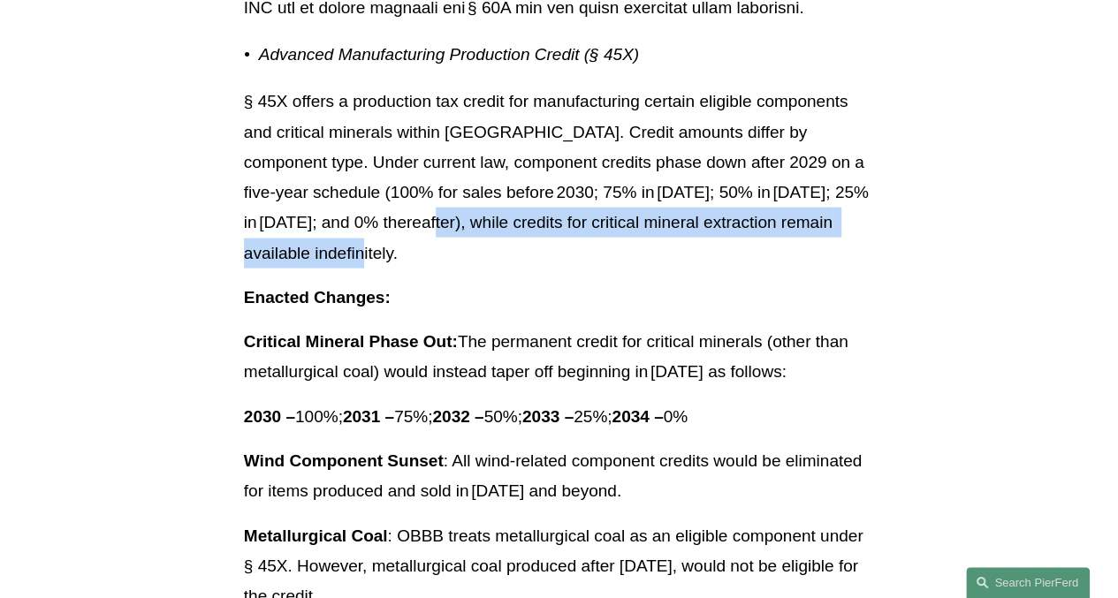
drag, startPoint x: 332, startPoint y: 372, endPoint x: 365, endPoint y: 343, distance: 43.8
click at [365, 269] on p "§ 45X offers a production tax credit for manufacturing certain eligible compone…" at bounding box center [559, 178] width 630 height 182
drag, startPoint x: 365, startPoint y: 343, endPoint x: 380, endPoint y: 372, distance: 32.8
click at [380, 269] on p "§ 45X offers a production tax credit for manufacturing certain eligible compone…" at bounding box center [559, 178] width 630 height 182
click at [406, 269] on p "§ 45X offers a production tax credit for manufacturing certain eligible compone…" at bounding box center [559, 178] width 630 height 182
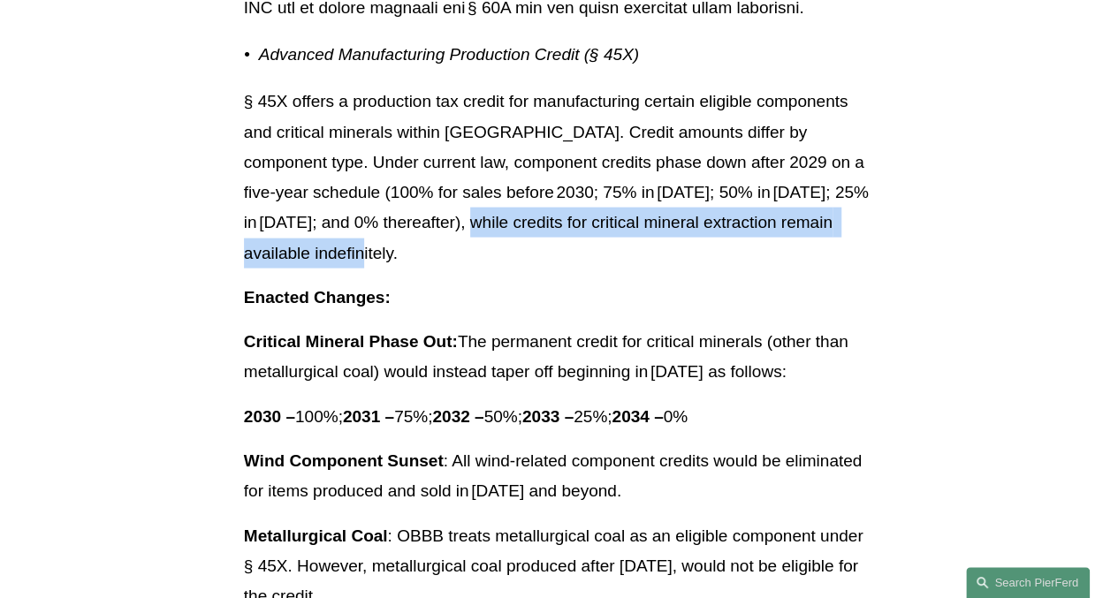
drag, startPoint x: 405, startPoint y: 352, endPoint x: 431, endPoint y: 383, distance: 41.4
click at [431, 269] on p "§ 45X offers a production tax credit for manufacturing certain eligible compone…" at bounding box center [559, 178] width 630 height 182
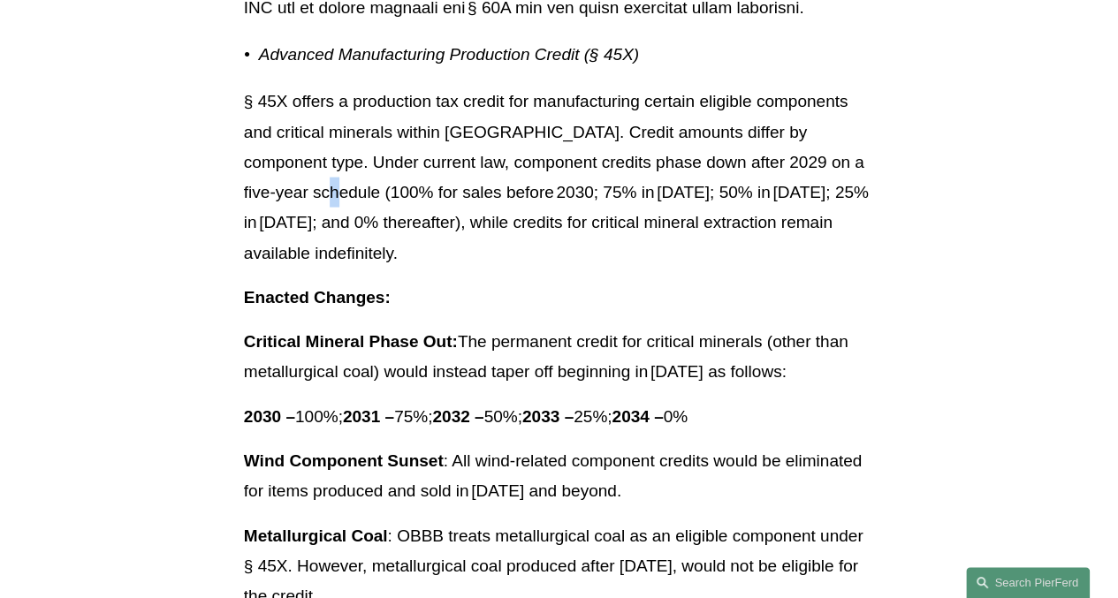
drag, startPoint x: 431, startPoint y: 383, endPoint x: 265, endPoint y: 306, distance: 183.4
click at [265, 269] on p "§ 45X offers a production tax credit for manufacturing certain eligible compone…" at bounding box center [559, 178] width 630 height 182
drag, startPoint x: 265, startPoint y: 306, endPoint x: 471, endPoint y: 287, distance: 206.7
click at [471, 269] on p "§ 45X offers a production tax credit for manufacturing certain eligible compone…" at bounding box center [559, 178] width 630 height 182
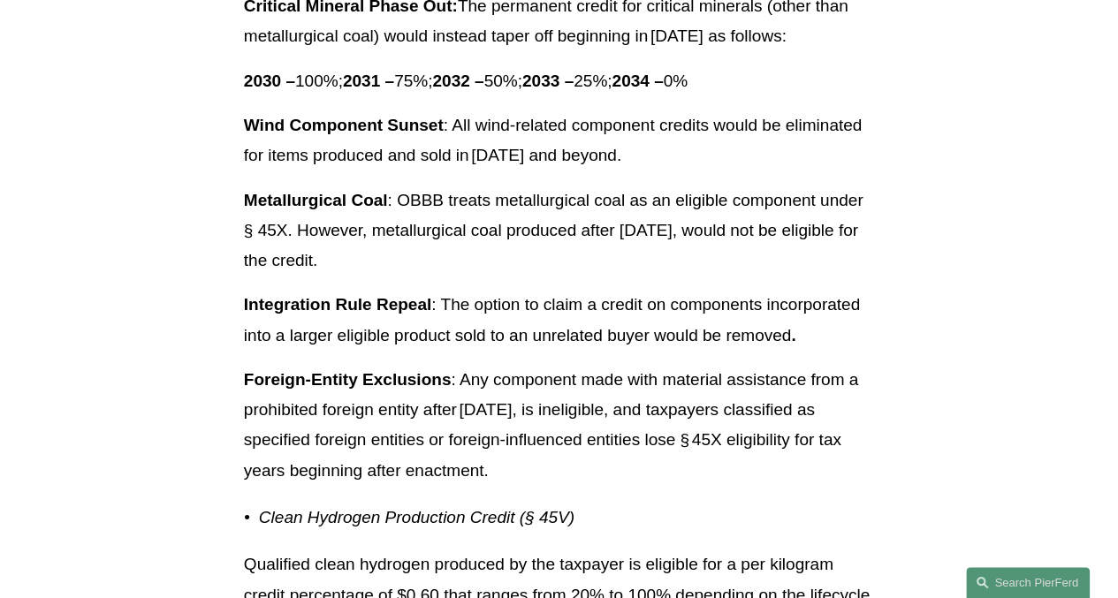
scroll to position [18891, 0]
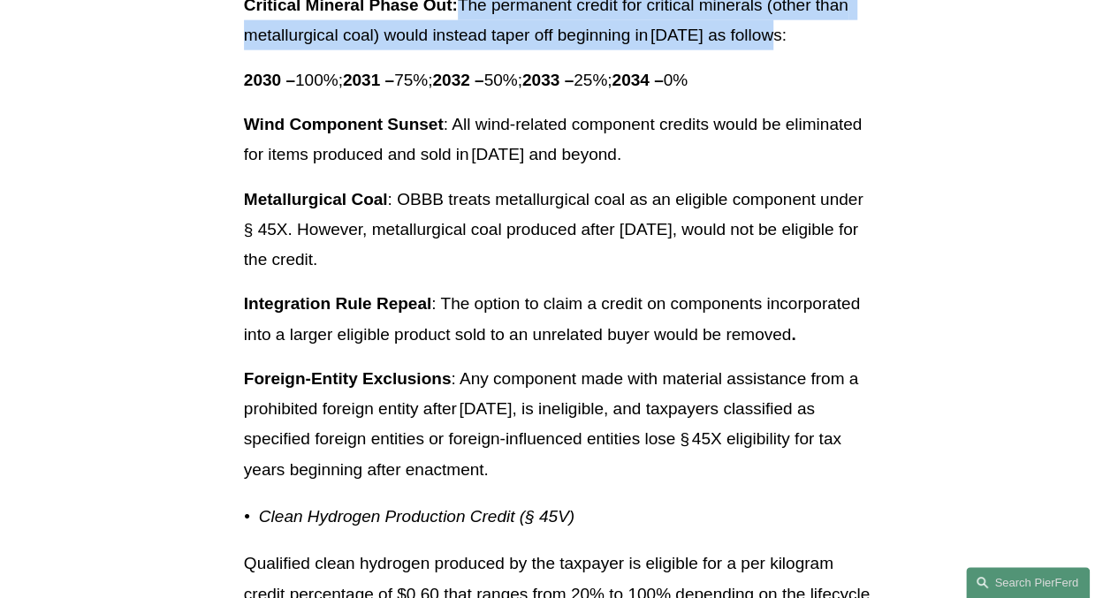
drag, startPoint x: 459, startPoint y: 128, endPoint x: 815, endPoint y: 156, distance: 356.3
click at [815, 51] on p "Critical Mineral Phase Out: The permanent credit for critical minerals (other t…" at bounding box center [559, 20] width 630 height 61
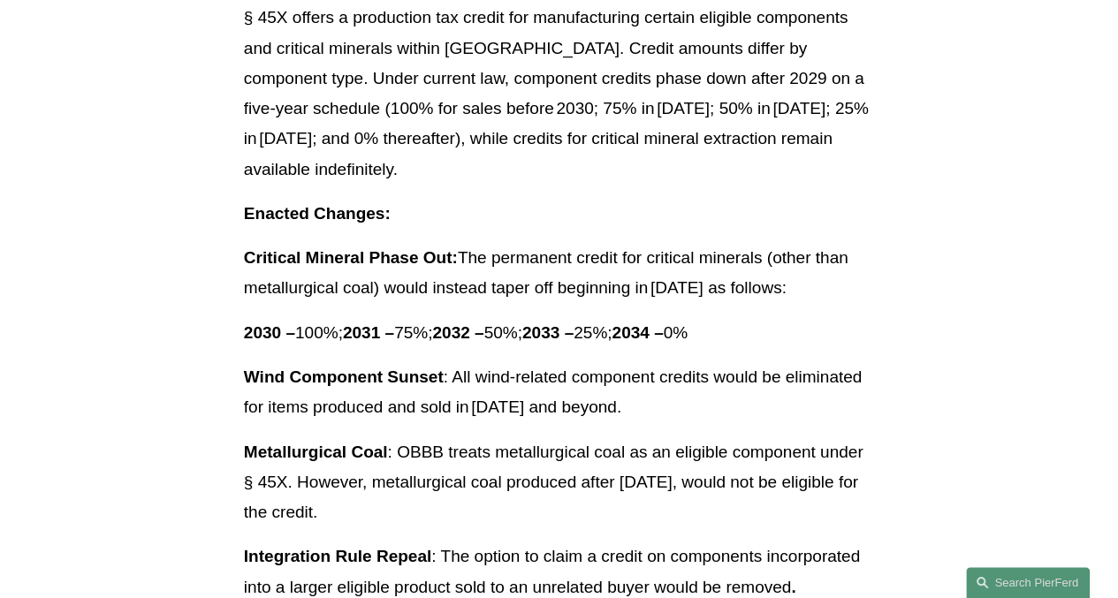
scroll to position [18637, 0]
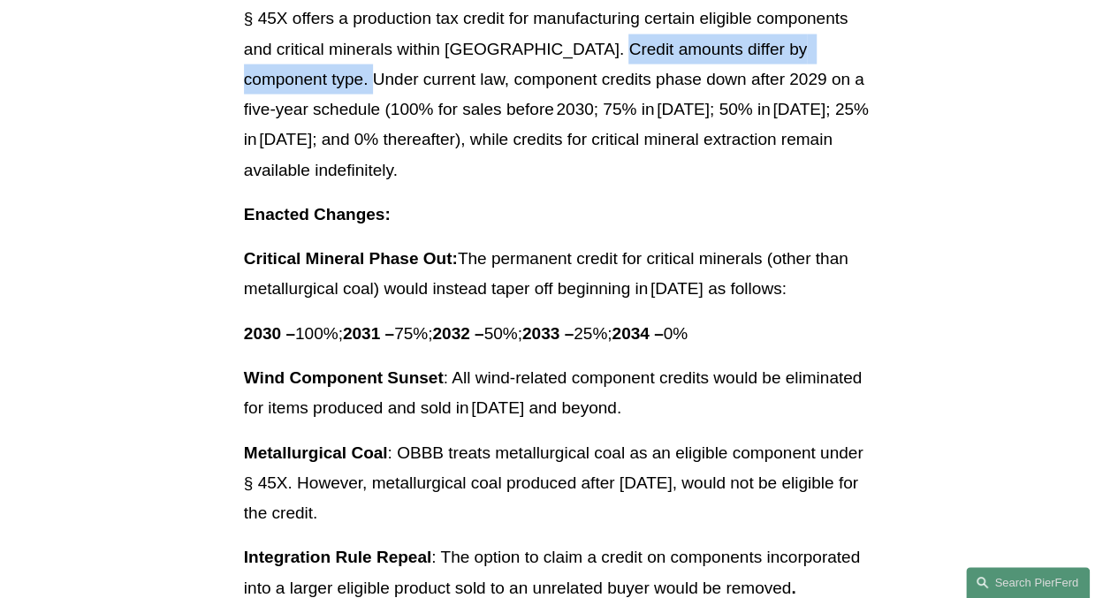
drag, startPoint x: 588, startPoint y: 176, endPoint x: 283, endPoint y: 202, distance: 306.0
click at [283, 186] on p "§ 45X offers a production tax credit for manufacturing certain eligible compone…" at bounding box center [559, 95] width 630 height 182
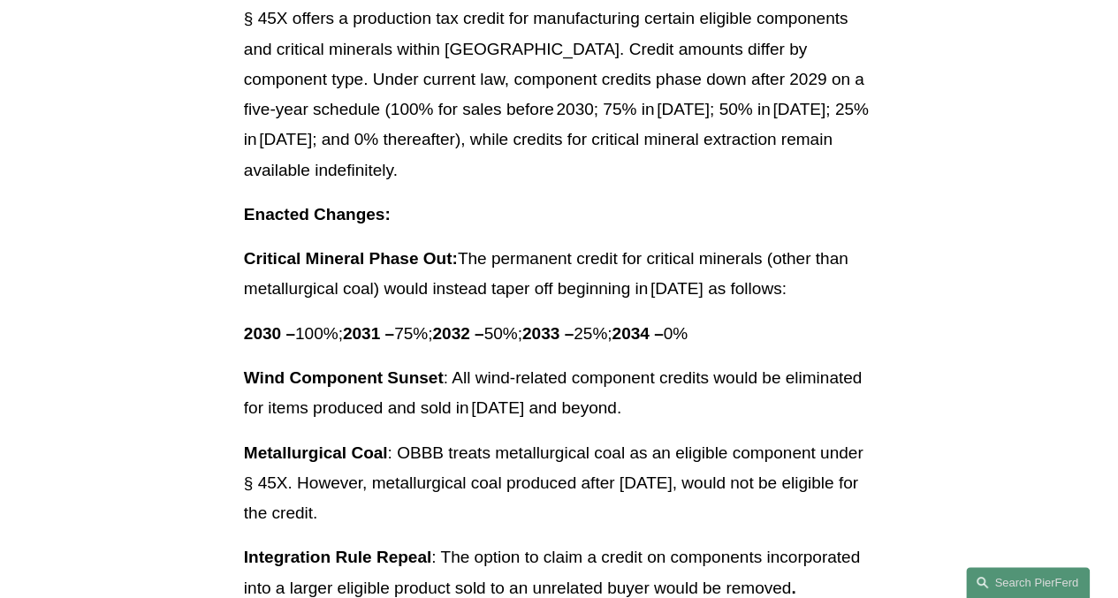
drag, startPoint x: 283, startPoint y: 202, endPoint x: 363, endPoint y: 212, distance: 81.0
click at [359, 186] on p "§ 45X offers a production tax credit for manufacturing certain eligible compone…" at bounding box center [559, 95] width 630 height 182
drag, startPoint x: 429, startPoint y: 206, endPoint x: 495, endPoint y: 209, distance: 66.4
click at [495, 186] on p "§ 45X offers a production tax credit for manufacturing certain eligible compone…" at bounding box center [559, 95] width 630 height 182
drag, startPoint x: 495, startPoint y: 209, endPoint x: 431, endPoint y: 239, distance: 70.0
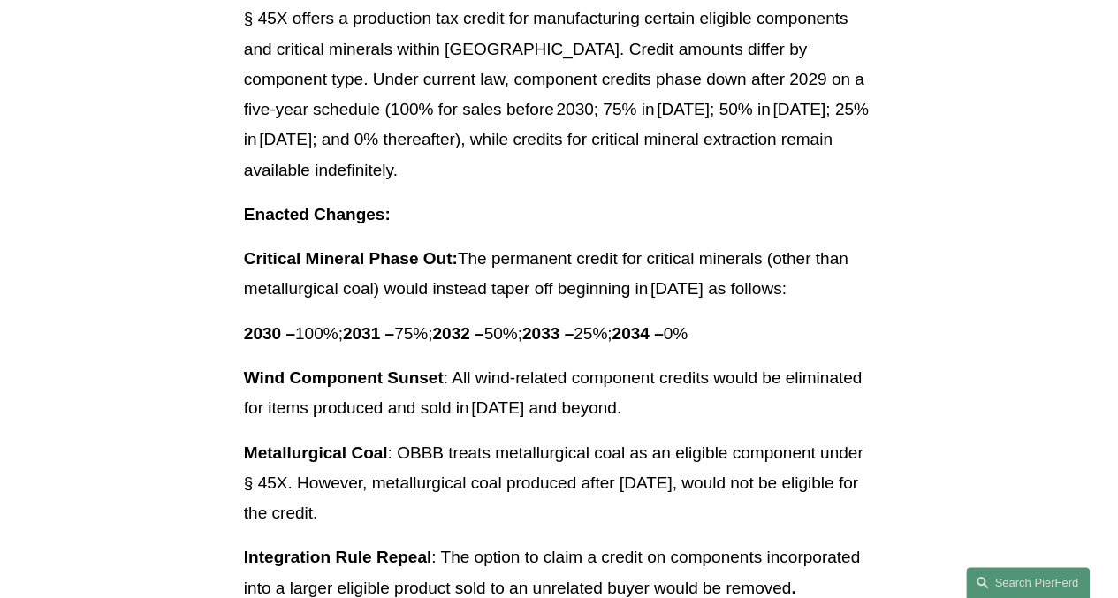
click at [423, 186] on p "§ 45X offers a production tax credit for manufacturing certain eligible compone…" at bounding box center [559, 95] width 630 height 182
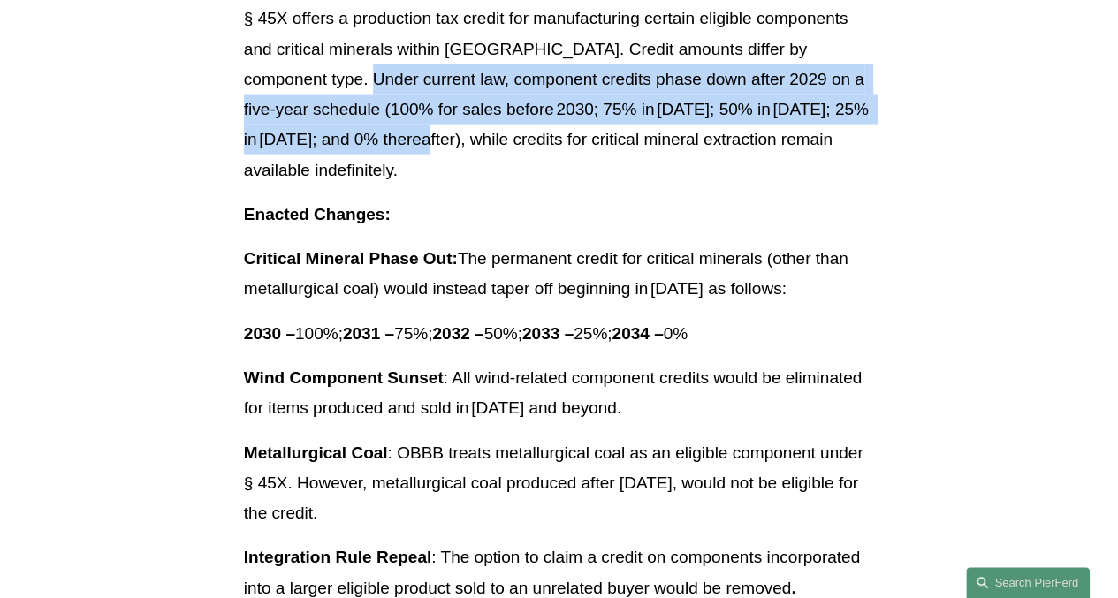
drag, startPoint x: 289, startPoint y: 204, endPoint x: 353, endPoint y: 268, distance: 90.6
click at [353, 186] on p "§ 45X offers a production tax credit for manufacturing certain eligible compone…" at bounding box center [559, 95] width 630 height 182
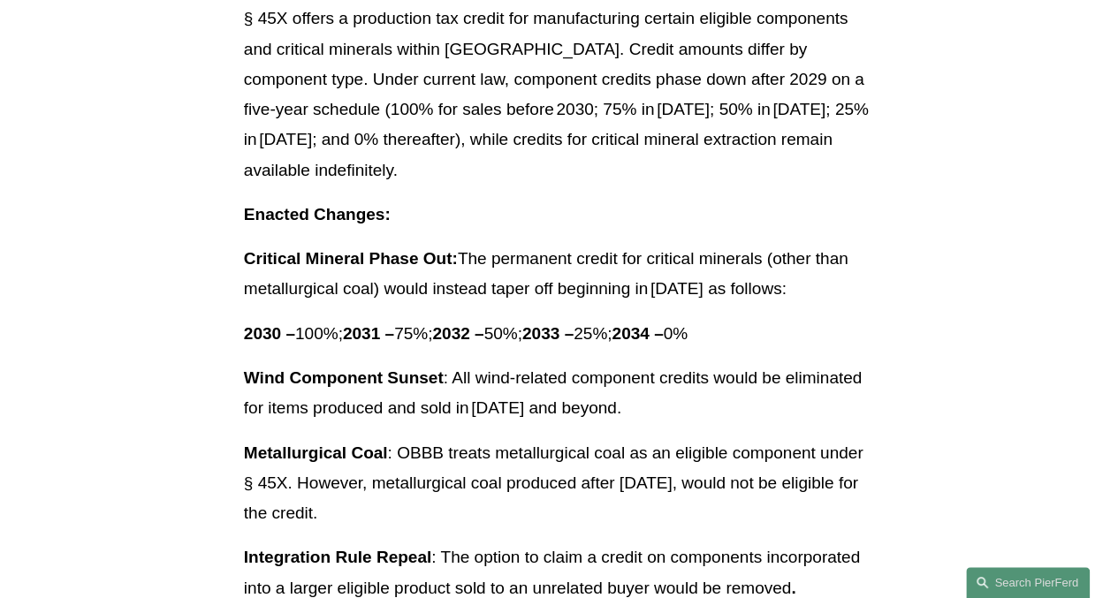
drag, startPoint x: 353, startPoint y: 268, endPoint x: 368, endPoint y: 312, distance: 46.4
click at [369, 186] on p "§ 45X offers a production tax credit for manufacturing certain eligible compone…" at bounding box center [559, 95] width 630 height 182
drag, startPoint x: 240, startPoint y: 344, endPoint x: 429, endPoint y: 344, distance: 189.1
drag, startPoint x: 429, startPoint y: 344, endPoint x: 389, endPoint y: 391, distance: 62.7
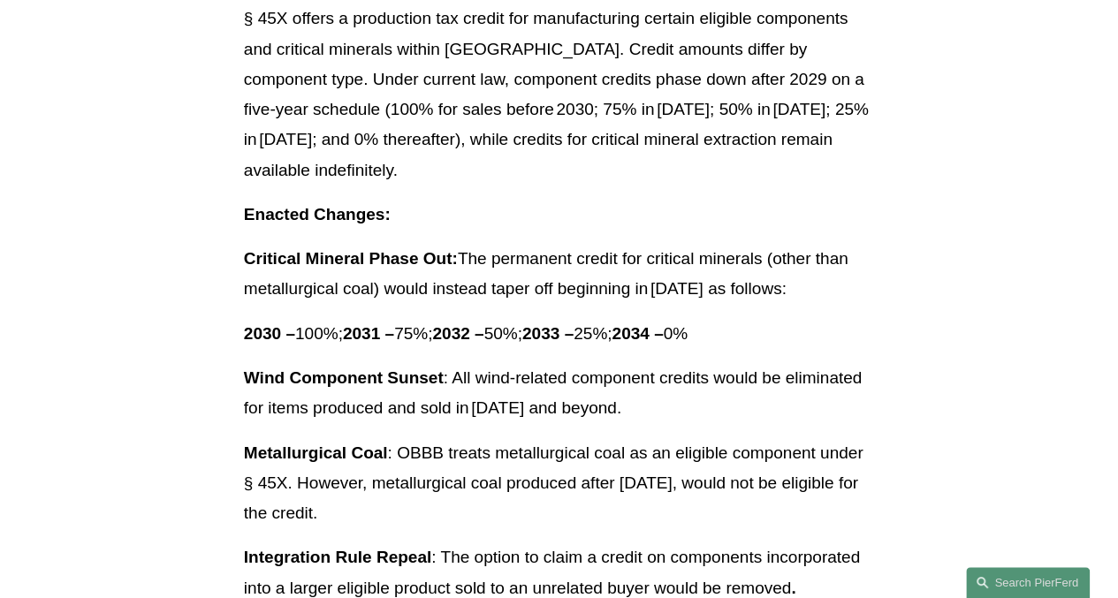
click at [389, 268] on strong "Critical Mineral Phase Out:" at bounding box center [351, 258] width 214 height 19
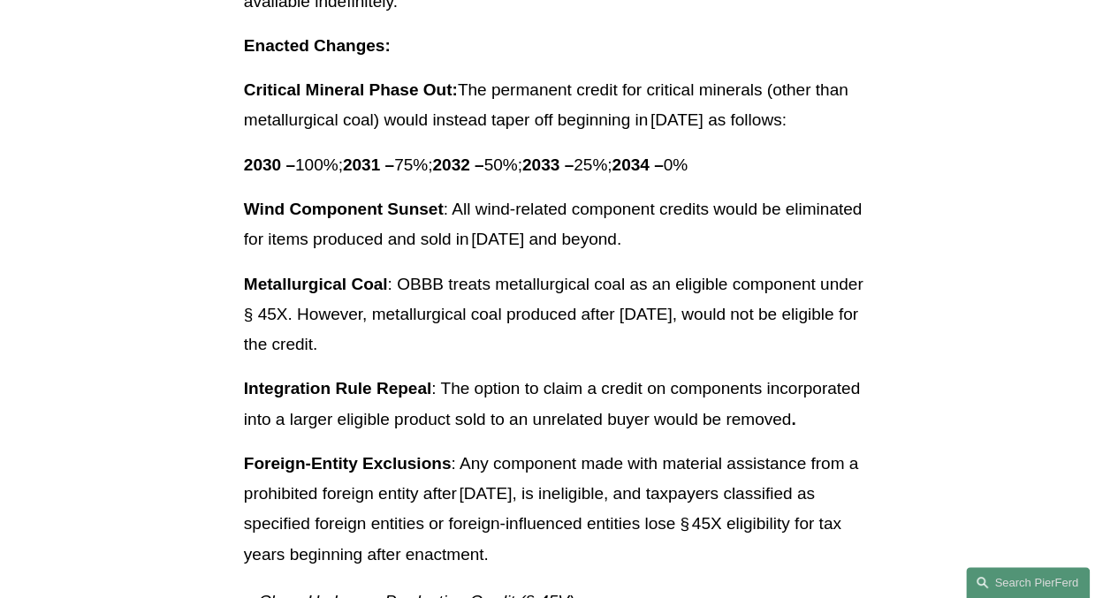
scroll to position [18807, 0]
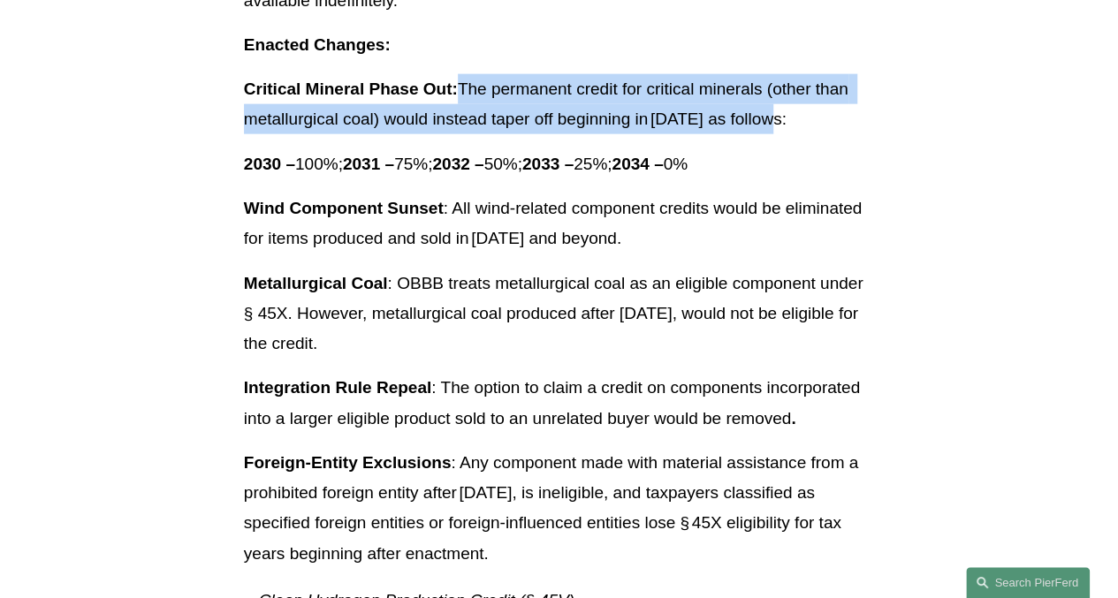
drag, startPoint x: 465, startPoint y: 215, endPoint x: 808, endPoint y: 254, distance: 345.9
click at [808, 135] on p "Critical Mineral Phase Out: The permanent credit for critical minerals (other t…" at bounding box center [559, 104] width 630 height 61
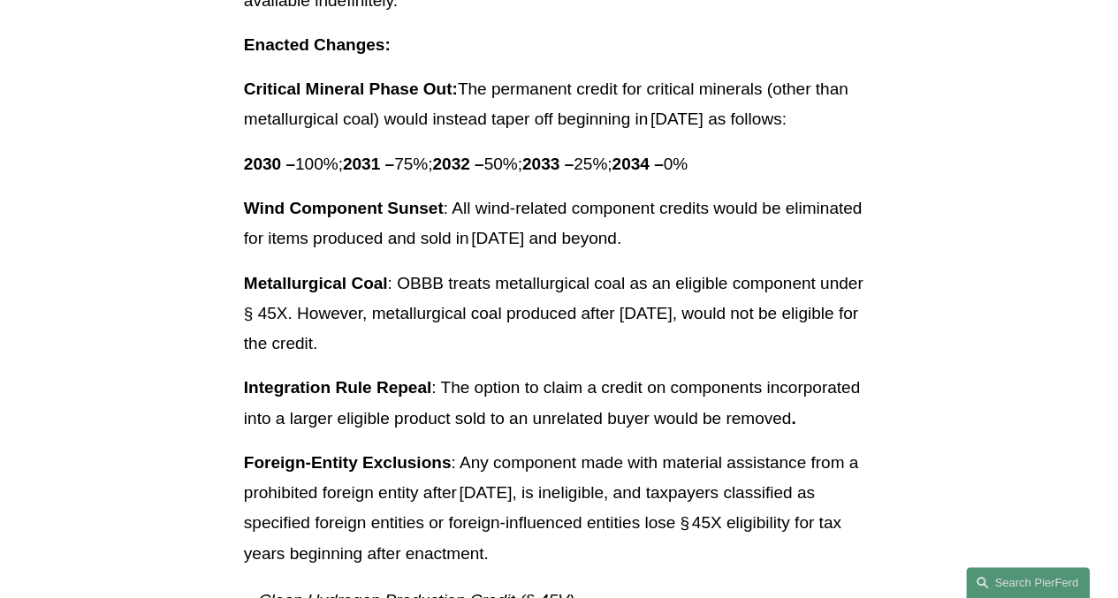
drag, startPoint x: 808, startPoint y: 254, endPoint x: 637, endPoint y: 280, distance: 173.5
click at [637, 179] on p "2030 – 100%; 2031 – 75%; 2032 – 50%; 2033 – 25%; 2034 – 0%" at bounding box center [559, 164] width 630 height 30
drag, startPoint x: 283, startPoint y: 290, endPoint x: 770, endPoint y: 287, distance: 487.7
drag, startPoint x: 770, startPoint y: 287, endPoint x: 657, endPoint y: 352, distance: 130.2
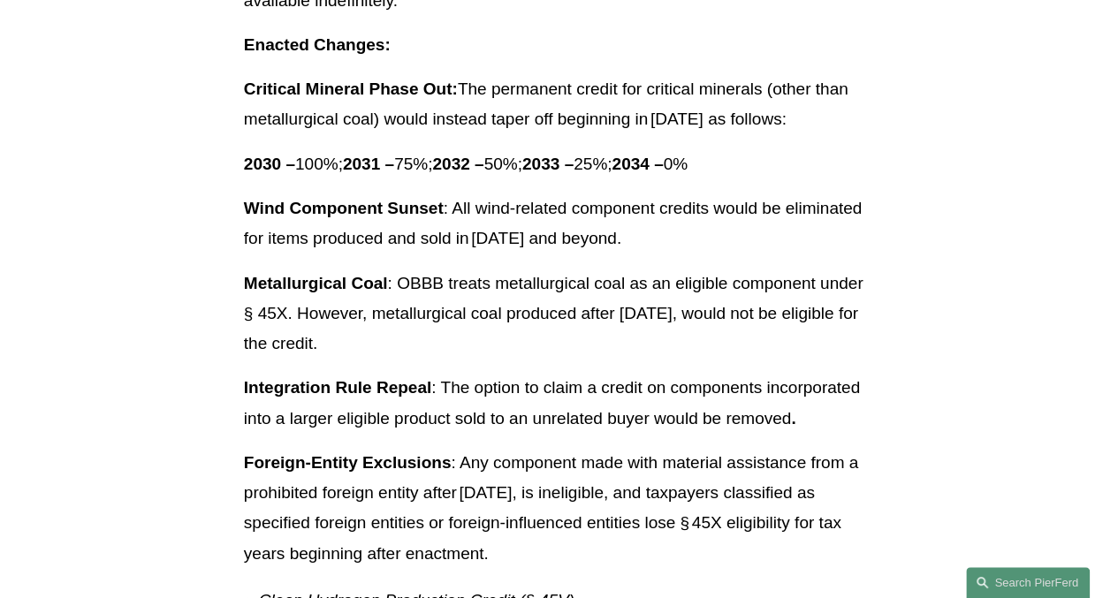
click at [659, 254] on p "Wind Component Sunset : All wind‑related component credits would be eliminated …" at bounding box center [559, 224] width 630 height 61
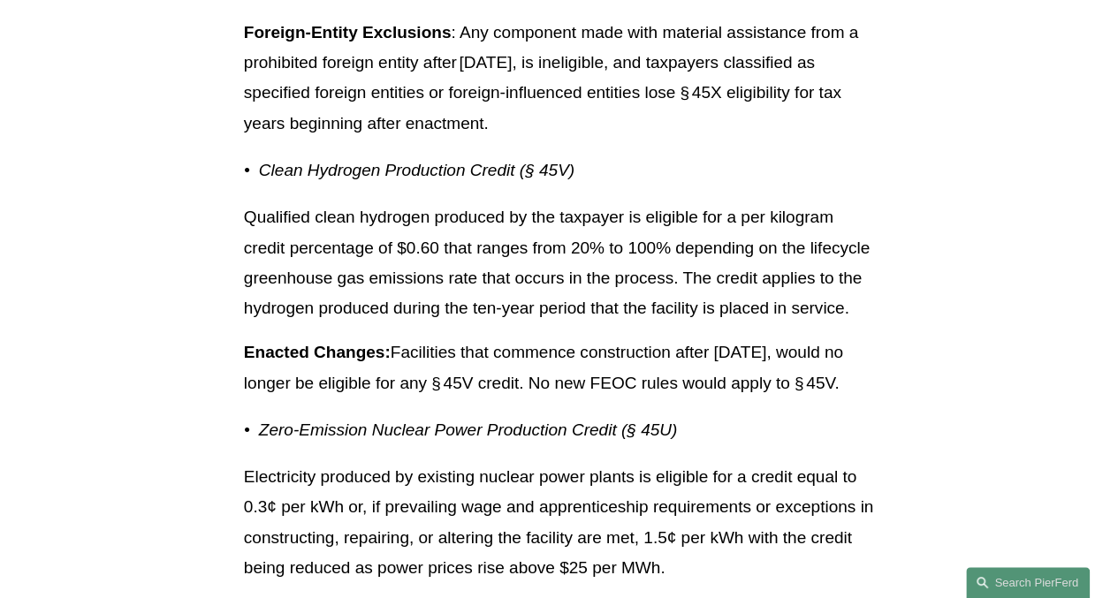
scroll to position [19238, 0]
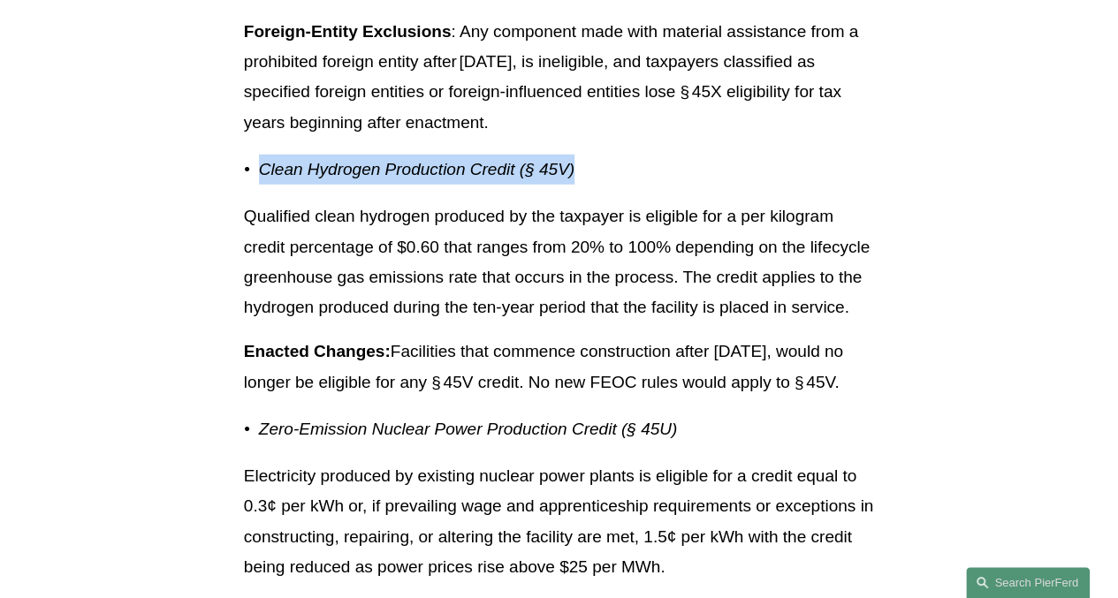
drag, startPoint x: 253, startPoint y: 292, endPoint x: 634, endPoint y: 292, distance: 381.7
click at [634, 185] on p "Clean Hydrogen Production Credit (§ 45V)" at bounding box center [566, 170] width 615 height 30
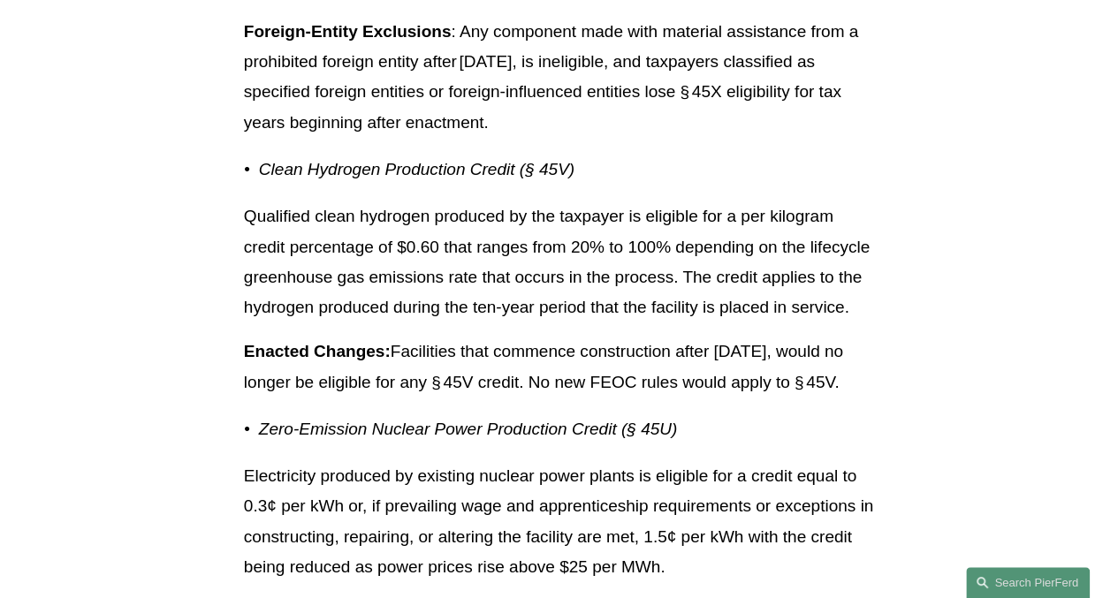
drag, startPoint x: 634, startPoint y: 292, endPoint x: 482, endPoint y: 341, distance: 159.6
click at [482, 323] on p "Qualified clean hydrogen produced by the taxpayer is eligible for a per kilogra…" at bounding box center [559, 261] width 630 height 121
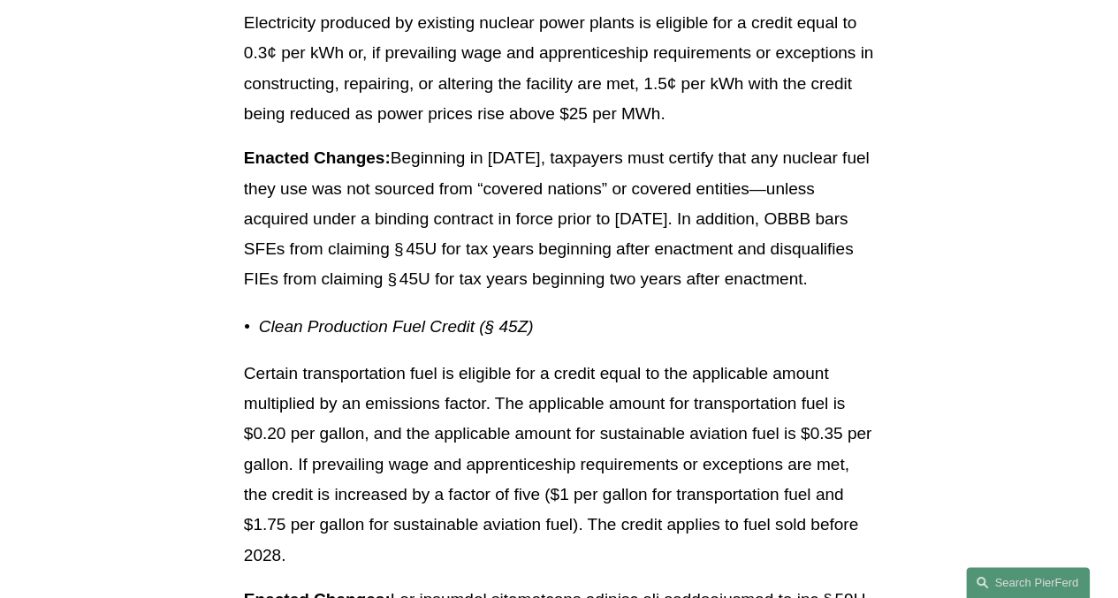
scroll to position [19691, 0]
drag, startPoint x: 263, startPoint y: 131, endPoint x: 726, endPoint y: 146, distance: 463.2
drag, startPoint x: 726, startPoint y: 146, endPoint x: 593, endPoint y: 254, distance: 171.5
click at [593, 129] on p "Electricity produced by existing nuclear power plants is eligible for a credit …" at bounding box center [559, 68] width 630 height 121
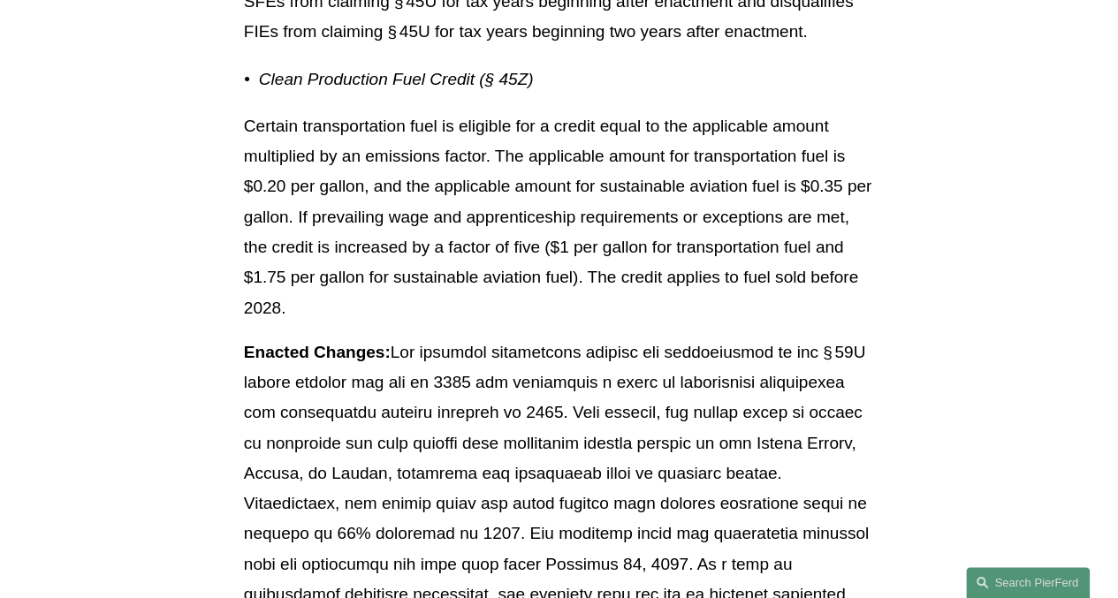
scroll to position [19939, 0]
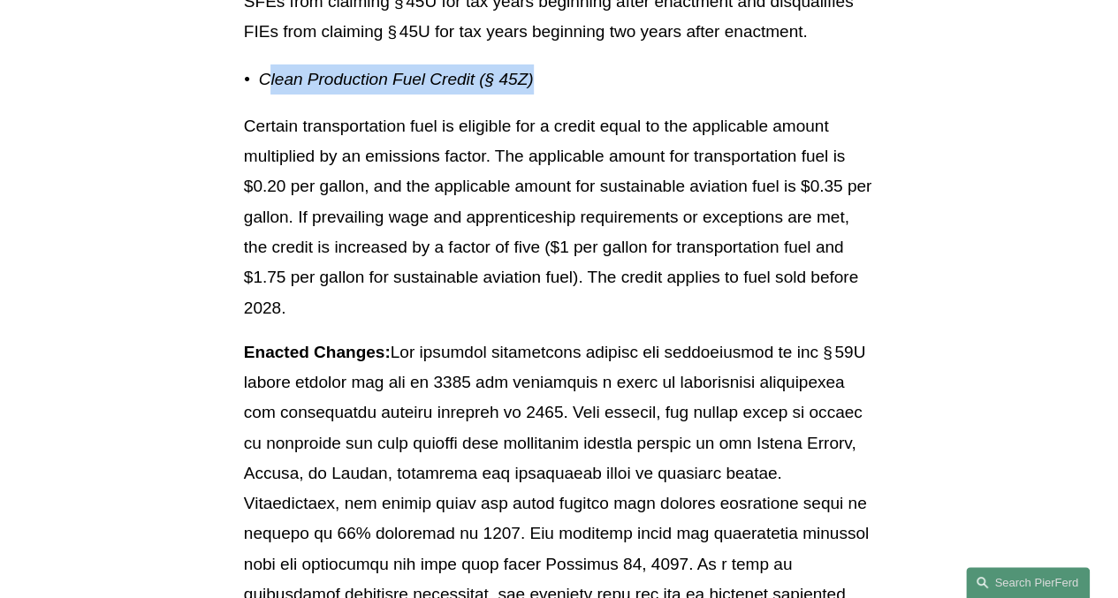
drag, startPoint x: 265, startPoint y: 268, endPoint x: 645, endPoint y: 271, distance: 380.0
click at [645, 95] on p "Clean Production Fuel Credit (§ 45Z)" at bounding box center [566, 80] width 615 height 30
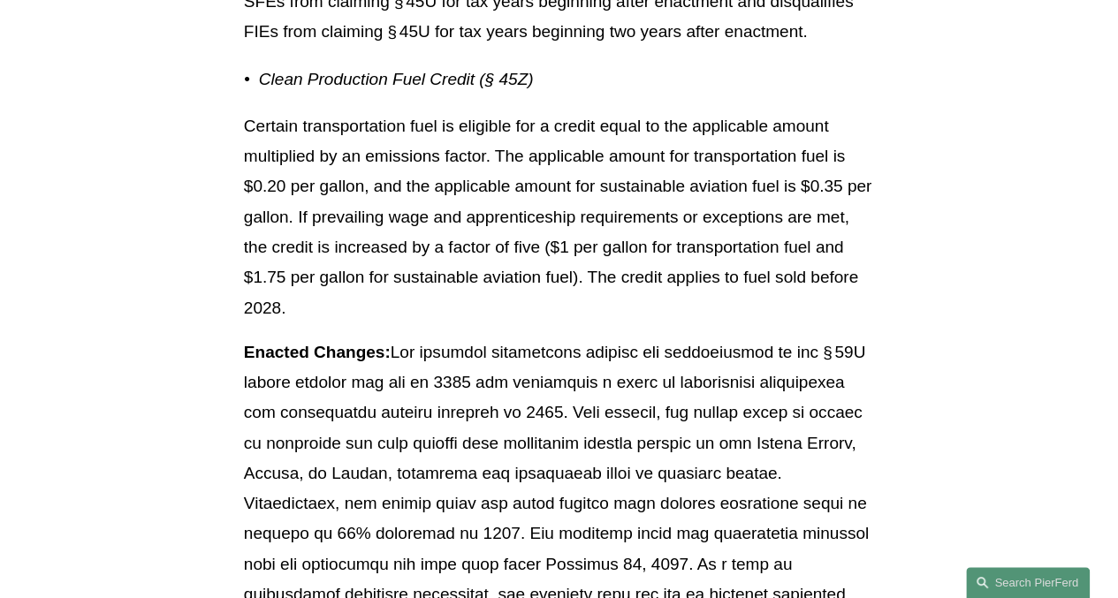
drag, startPoint x: 645, startPoint y: 271, endPoint x: 530, endPoint y: 315, distance: 122.8
click at [530, 315] on p "Certain transportation fuel is eligible for a credit equal to the applicable am…" at bounding box center [559, 217] width 630 height 212
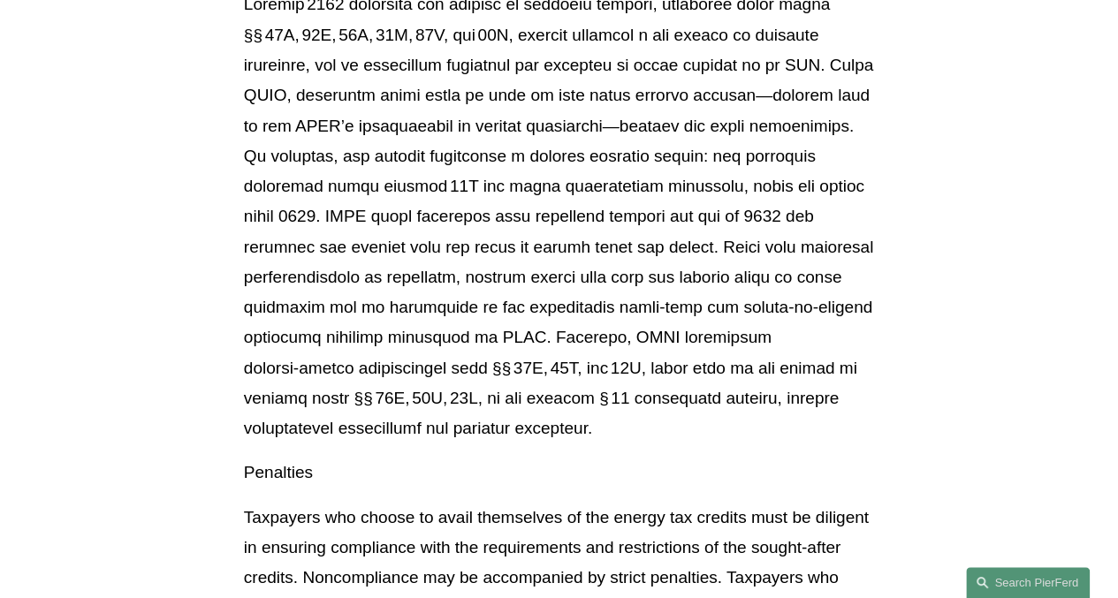
scroll to position [22455, 0]
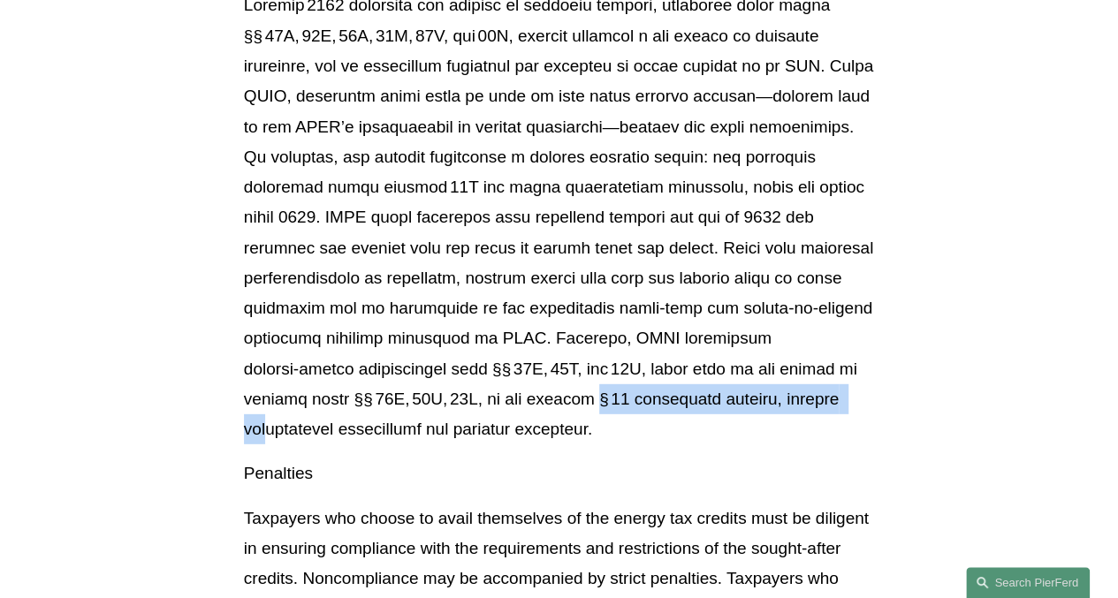
drag, startPoint x: 492, startPoint y: 563, endPoint x: 764, endPoint y: 550, distance: 272.5
click at [764, 444] on p at bounding box center [559, 217] width 630 height 454
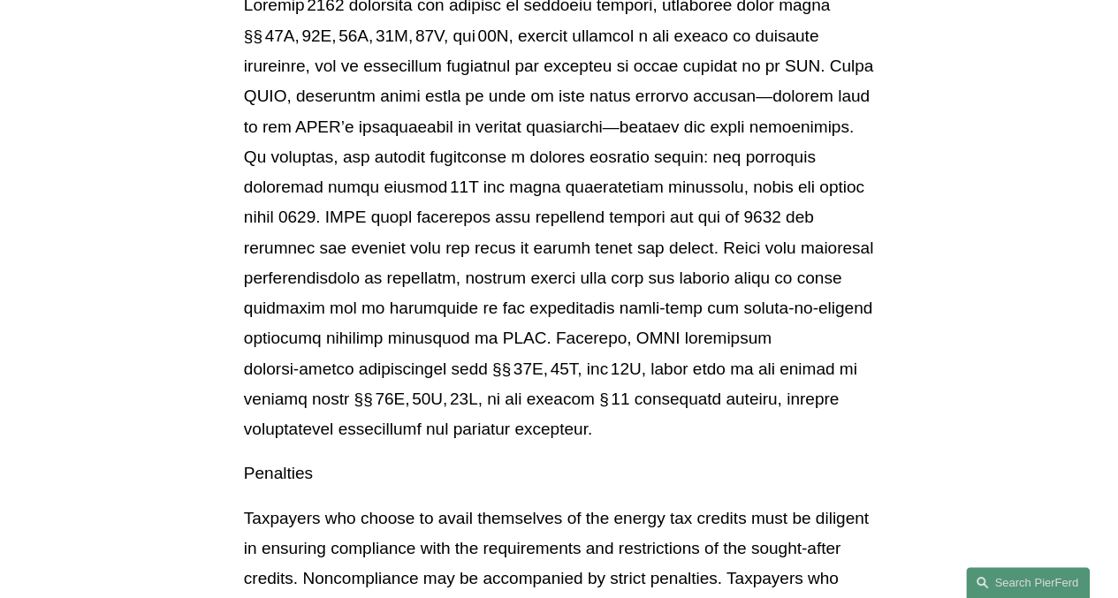
click at [483, 444] on p at bounding box center [559, 217] width 630 height 454
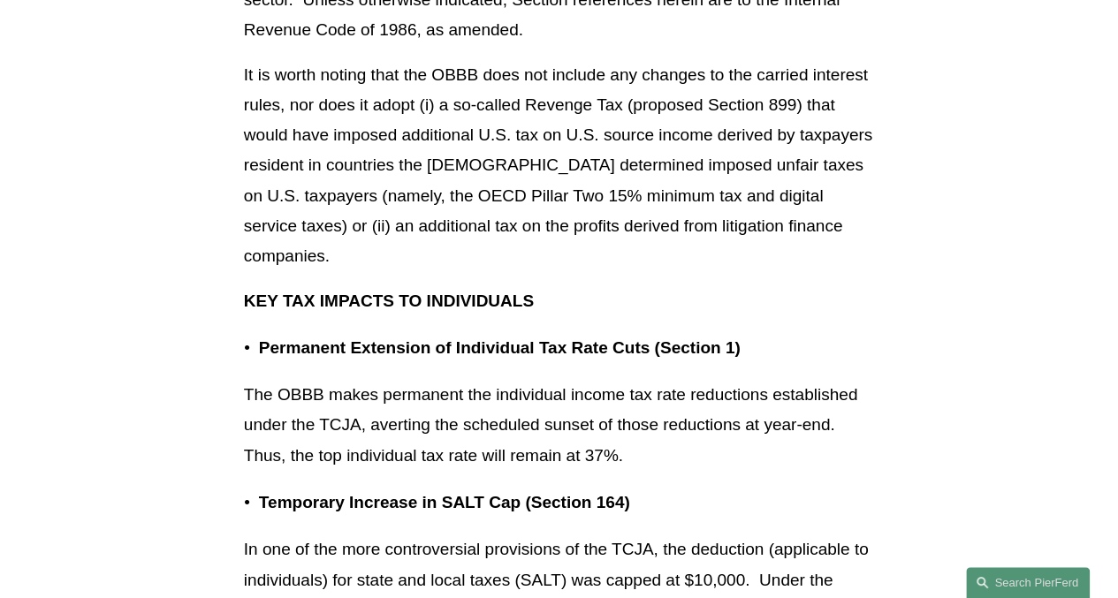
scroll to position [0, 0]
